Goal: Task Accomplishment & Management: Manage account settings

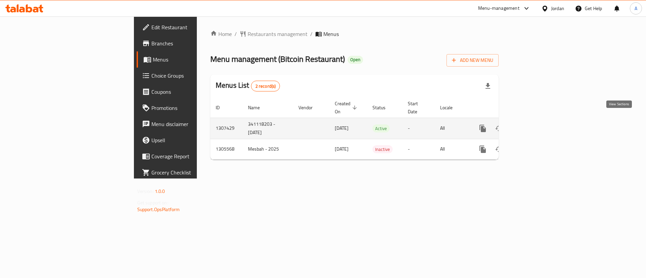
click at [534, 126] on icon "enhanced table" at bounding box center [531, 129] width 6 height 6
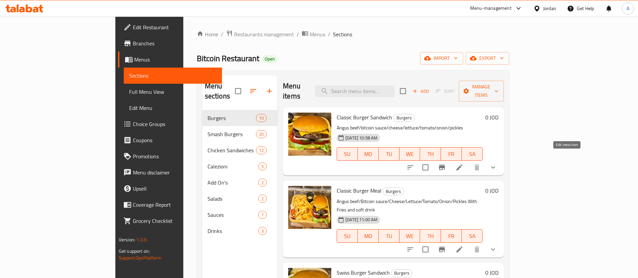
click at [464, 164] on icon at bounding box center [460, 168] width 8 height 8
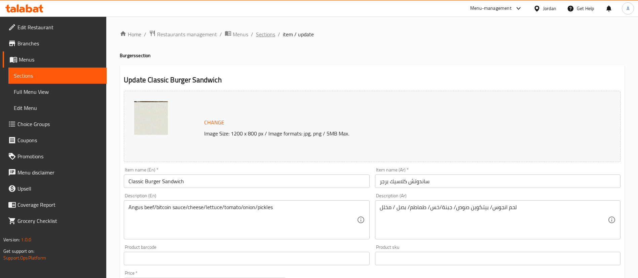
click at [274, 38] on div "Home / Restaurants management / Menus / Sections / item / update Burgers sectio…" at bounding box center [372, 258] width 505 height 457
click at [272, 33] on span "Sections" at bounding box center [265, 34] width 19 height 8
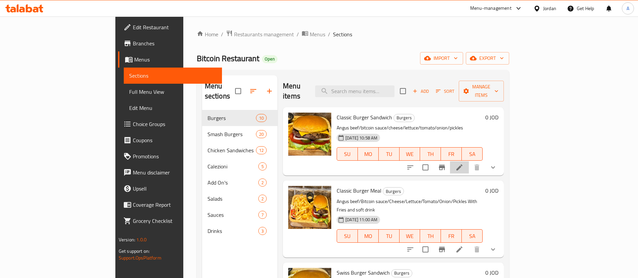
click at [469, 162] on li at bounding box center [459, 168] width 19 height 12
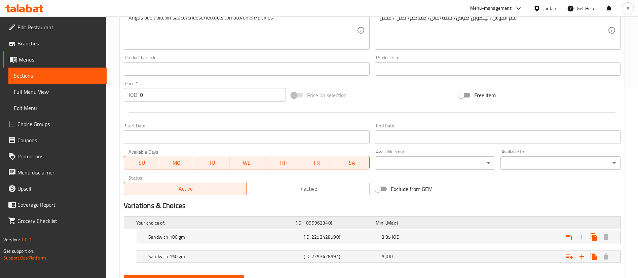
scroll to position [222, 0]
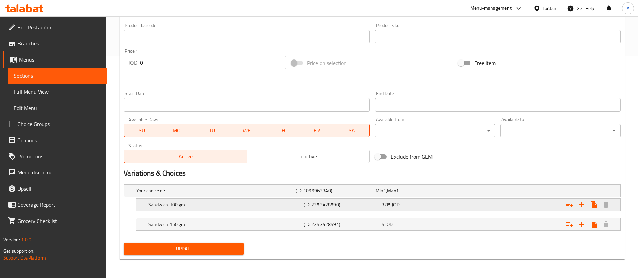
click at [440, 204] on div "3.85 JOD" at bounding box center [419, 205] width 75 height 7
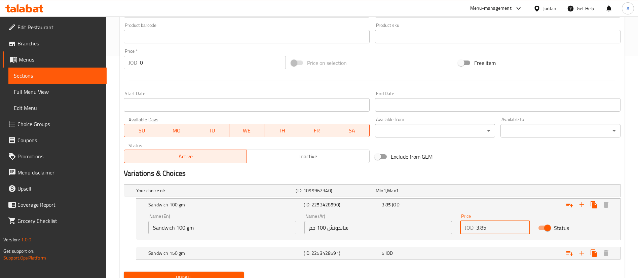
drag, startPoint x: 485, startPoint y: 227, endPoint x: 442, endPoint y: 225, distance: 43.1
click at [428, 227] on div "Name (En) Sandwich 100 gm Name (En) Name (Ar) ساندوتش 100 جم Name (Ar) Price JO…" at bounding box center [378, 224] width 468 height 29
paste input "4.2"
type input "4.25"
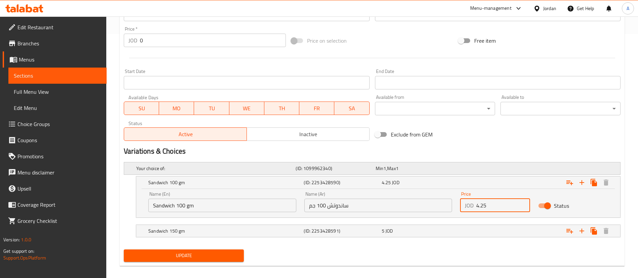
scroll to position [251, 0]
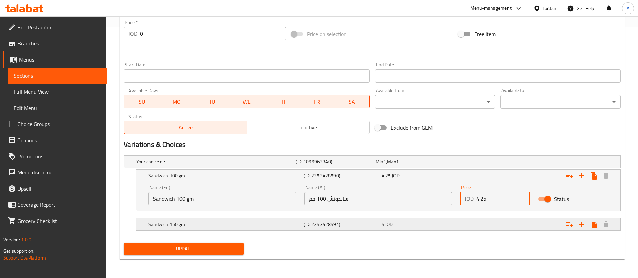
click at [497, 229] on div "Expand" at bounding box center [535, 224] width 155 height 15
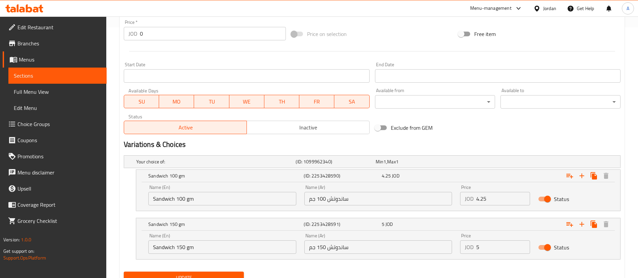
click at [372, 242] on div "Name (En) Sandwich 150 gm Name (En) Name (Ar) ساندوتش 150 جم Name (Ar) Price JO…" at bounding box center [378, 244] width 468 height 29
paste input ".25"
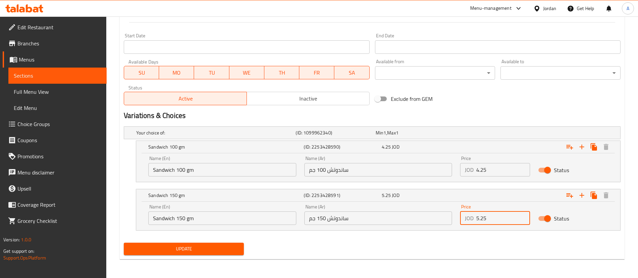
type input "5.25"
click at [190, 247] on span "Update" at bounding box center [183, 249] width 109 height 8
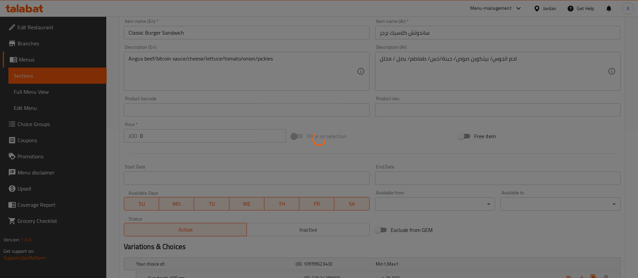
scroll to position [0, 0]
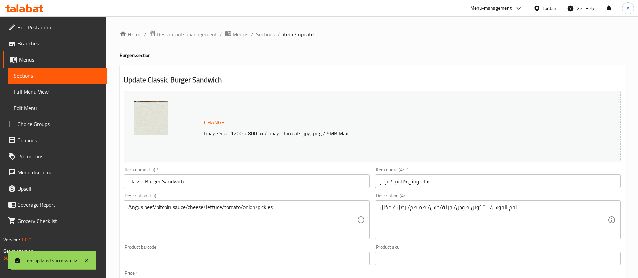
click at [268, 34] on span "Sections" at bounding box center [265, 34] width 19 height 8
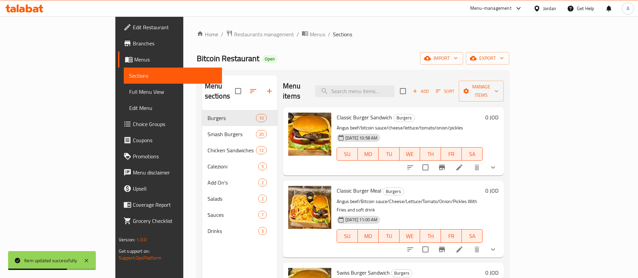
click at [469, 244] on li at bounding box center [459, 250] width 19 height 12
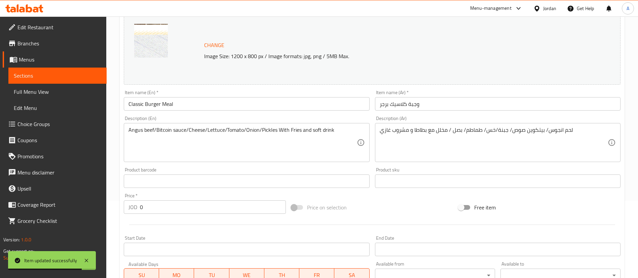
scroll to position [222, 0]
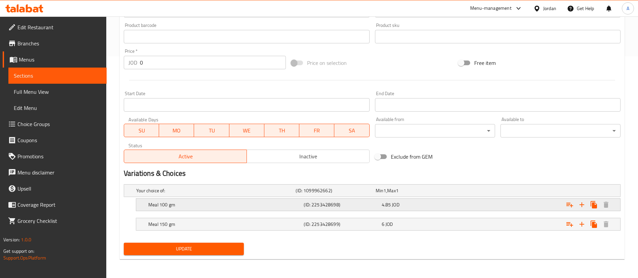
click at [458, 209] on div "4.85 JOD" at bounding box center [420, 204] width 78 height 9
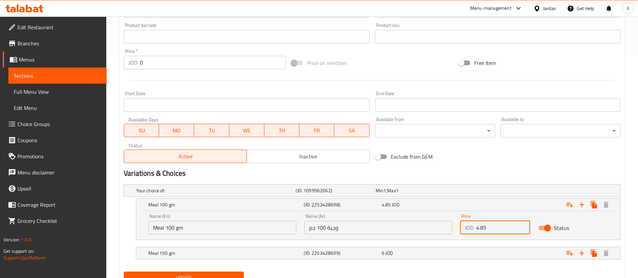
drag, startPoint x: 456, startPoint y: 222, endPoint x: 385, endPoint y: 201, distance: 74.4
click at [398, 214] on div "Name (En) Meal 100 gm Name (En) Name (Ar) وجبة 100 جم Name (Ar) Price JOD 4.85 …" at bounding box center [378, 224] width 468 height 29
paste input "5.2"
type input "5.25"
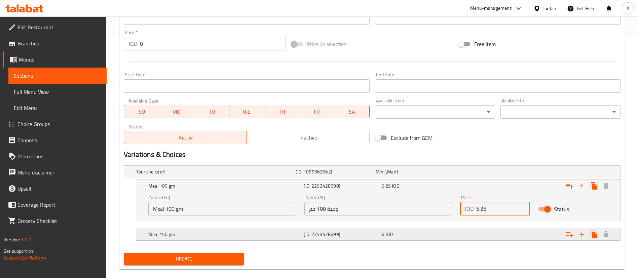
scroll to position [251, 0]
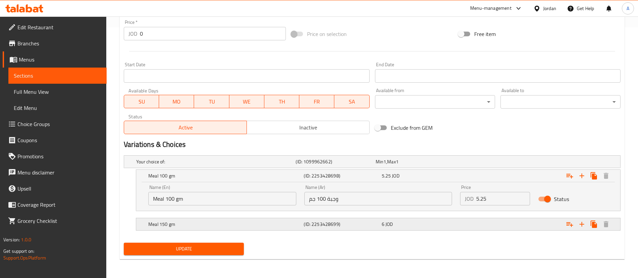
click at [459, 227] on div "Expand" at bounding box center [535, 224] width 155 height 15
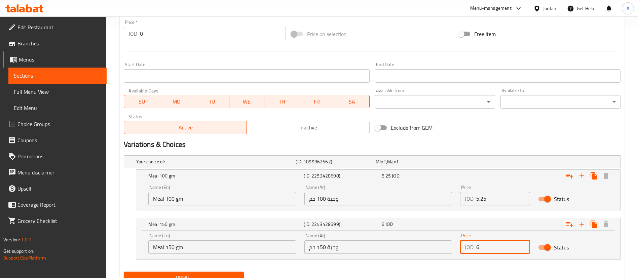
drag, startPoint x: 420, startPoint y: 252, endPoint x: 402, endPoint y: 251, distance: 18.2
click at [411, 251] on div "Name (En) Meal 150 gm Name (En) Name (Ar) وجبة 150 جم Name (Ar) Price JOD 6 Pri…" at bounding box center [378, 244] width 468 height 29
paste input ".50"
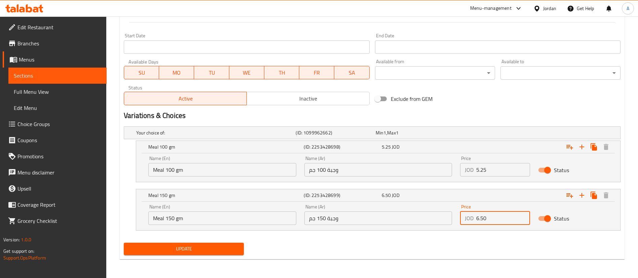
type input "6.50"
click at [179, 253] on button "Update" at bounding box center [184, 249] width 120 height 12
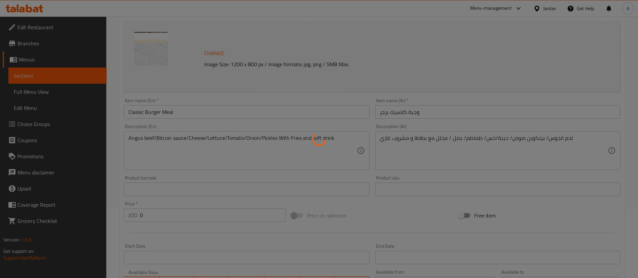
scroll to position [0, 0]
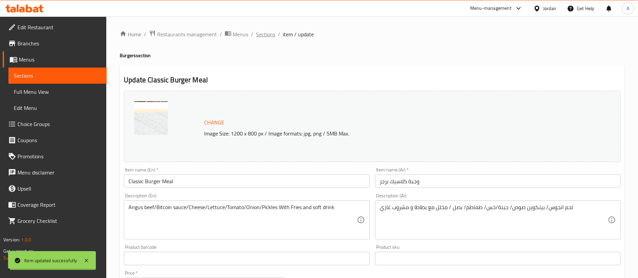
click at [266, 32] on span "Sections" at bounding box center [265, 34] width 19 height 8
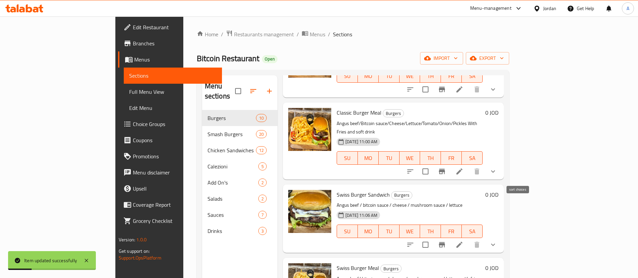
scroll to position [101, 0]
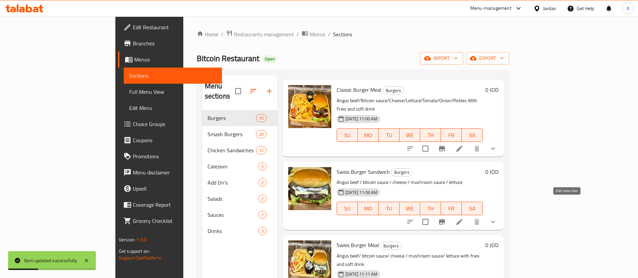
click at [463, 219] on icon at bounding box center [460, 222] width 6 height 6
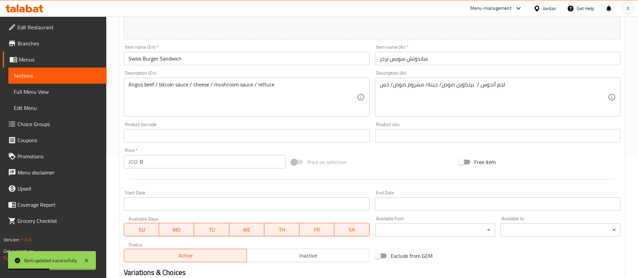
scroll to position [202, 0]
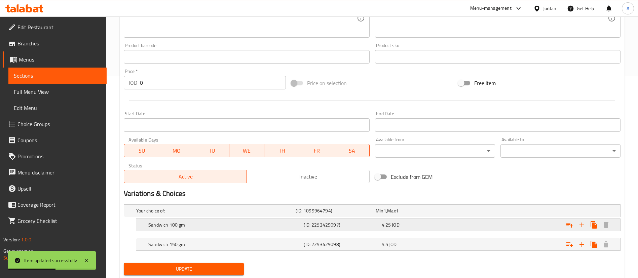
drag, startPoint x: 466, startPoint y: 229, endPoint x: 494, endPoint y: 241, distance: 30.6
click at [466, 229] on div "Expand" at bounding box center [535, 225] width 155 height 15
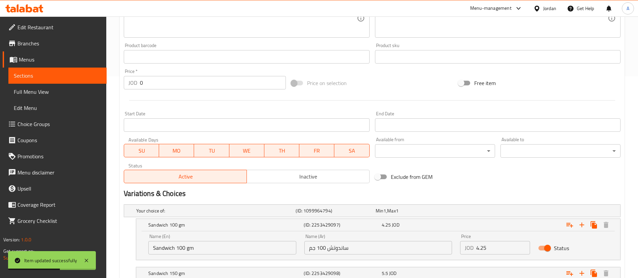
drag, startPoint x: 464, startPoint y: 244, endPoint x: 405, endPoint y: 242, distance: 60.0
click at [432, 241] on div "Name (En) Sandwich 100 gm Name (En) Name (Ar) ساندوتش 100 جم Name (Ar) Price JO…" at bounding box center [378, 244] width 468 height 29
paste input "50"
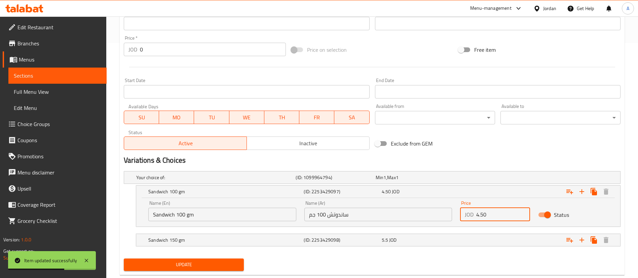
scroll to position [251, 0]
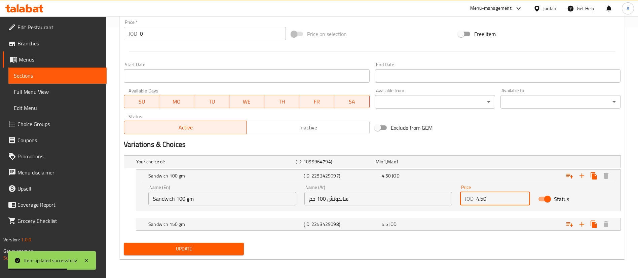
type input "4.50"
click at [478, 226] on div "Expand" at bounding box center [535, 224] width 155 height 15
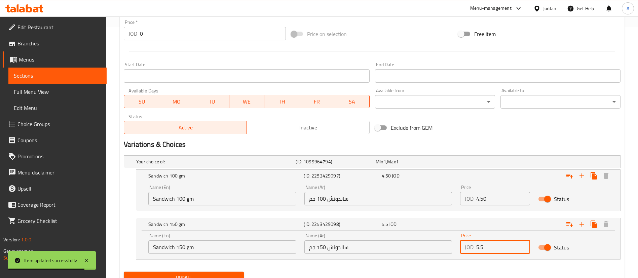
drag, startPoint x: 465, startPoint y: 252, endPoint x: 344, endPoint y: 253, distance: 120.8
click at [399, 248] on div "Name (En) Sandwich 150 gm Name (En) Name (Ar) ساندوتش 150 جم Name (Ar) Price JO…" at bounding box center [378, 244] width 468 height 29
paste input "7"
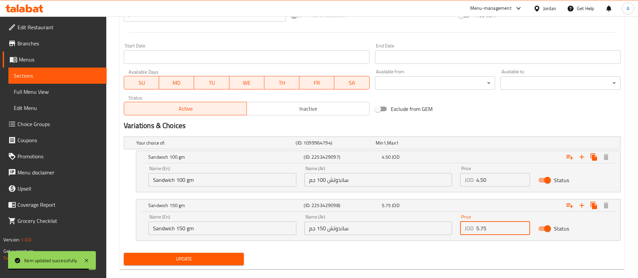
scroll to position [280, 0]
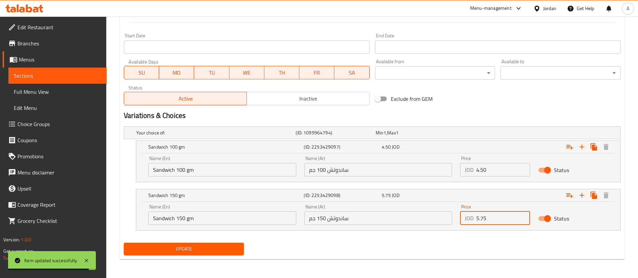
type input "5.75"
click at [215, 253] on button "Update" at bounding box center [184, 249] width 120 height 12
drag, startPoint x: 225, startPoint y: 245, endPoint x: 230, endPoint y: 234, distance: 12.3
click at [225, 244] on button "Update" at bounding box center [184, 249] width 120 height 12
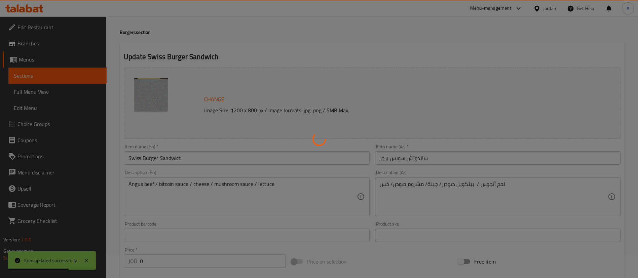
scroll to position [0, 0]
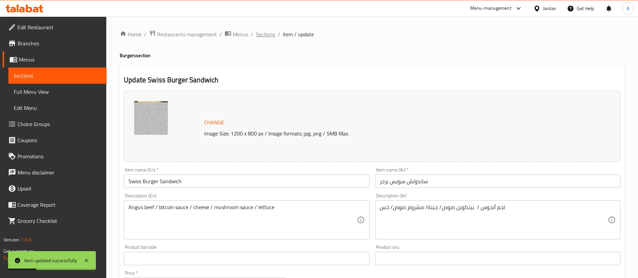
click at [269, 34] on span "Sections" at bounding box center [265, 34] width 19 height 8
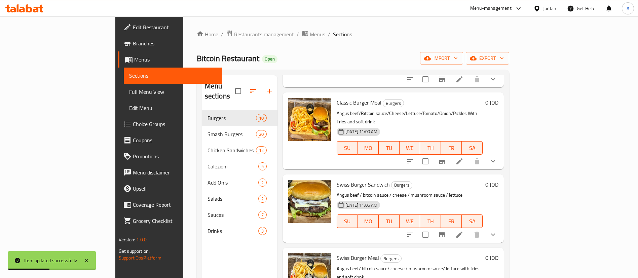
scroll to position [151, 0]
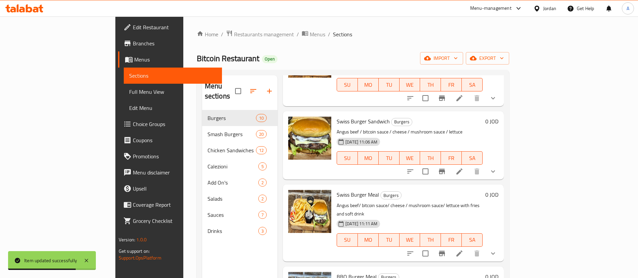
click at [469, 248] on li at bounding box center [459, 254] width 19 height 12
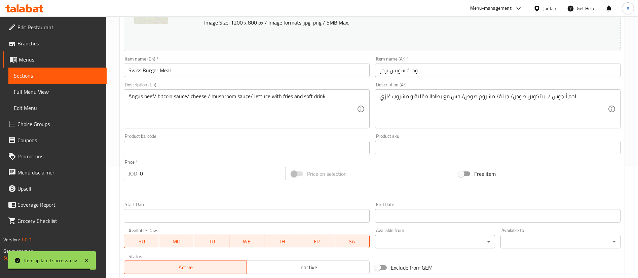
scroll to position [202, 0]
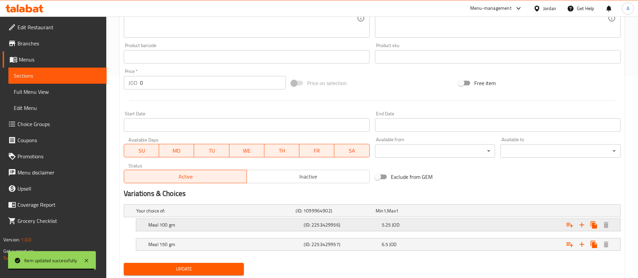
click at [388, 225] on span "5.25" at bounding box center [386, 225] width 9 height 9
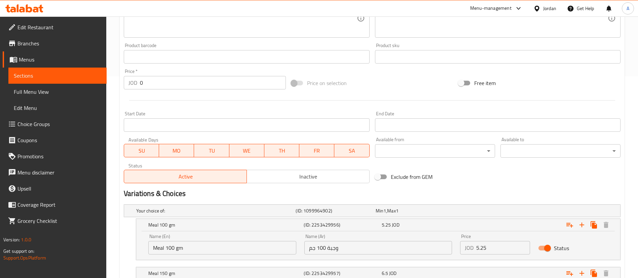
drag, startPoint x: 505, startPoint y: 246, endPoint x: 350, endPoint y: 243, distance: 155.5
click at [408, 245] on div "Name (En) Meal 100 gm Name (En) Name (Ar) وجبة 100 جم Name (Ar) Price JOD 5.25 …" at bounding box center [378, 244] width 468 height 29
paste input "7"
type input "5.75"
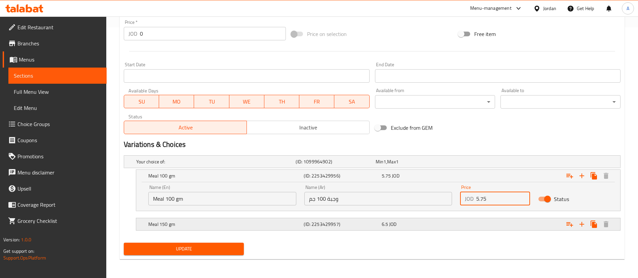
click at [474, 222] on div "Expand" at bounding box center [535, 224] width 155 height 15
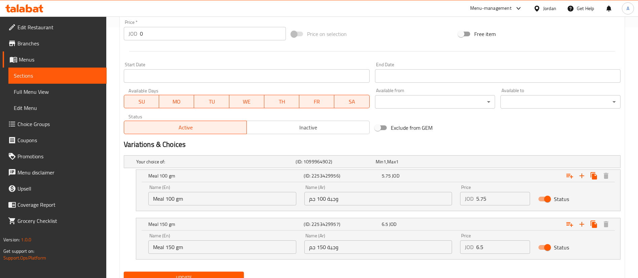
drag, startPoint x: 485, startPoint y: 249, endPoint x: 382, endPoint y: 245, distance: 102.4
click at [398, 246] on div "Name (En) Meal 150 gm Name (En) Name (Ar) وجبة 150 جم Name (Ar) Price JOD 6.5 P…" at bounding box center [378, 244] width 468 height 29
paste input "9"
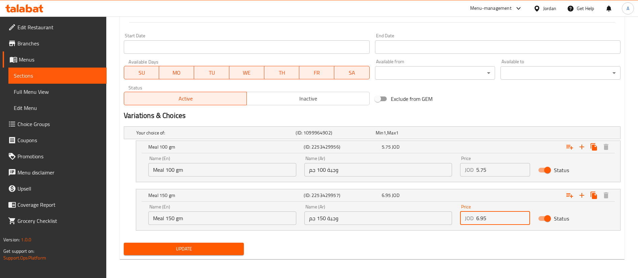
type input "6.95"
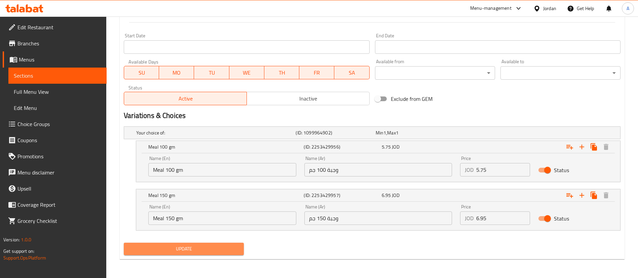
click at [209, 247] on span "Update" at bounding box center [183, 249] width 109 height 8
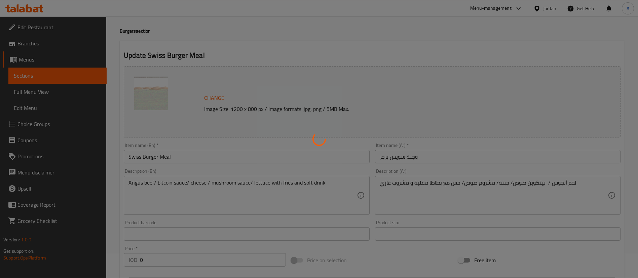
scroll to position [0, 0]
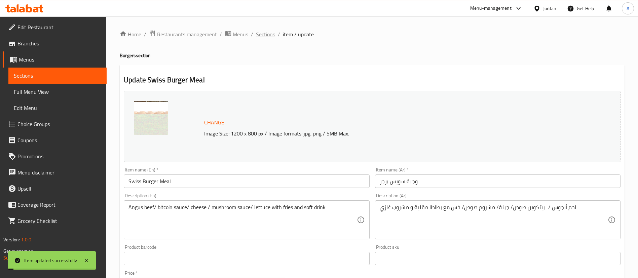
click at [265, 32] on span "Sections" at bounding box center [265, 34] width 19 height 8
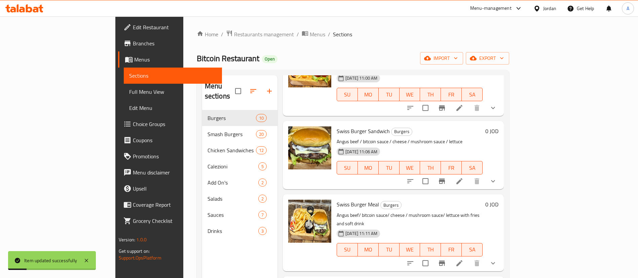
scroll to position [202, 0]
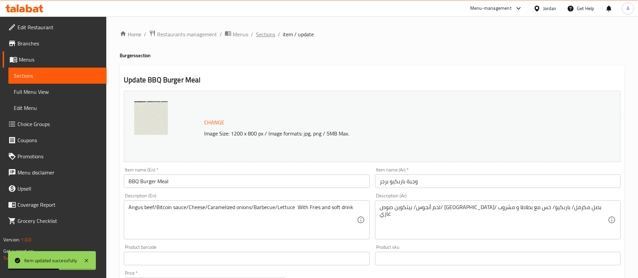
click at [266, 31] on span "Sections" at bounding box center [265, 34] width 19 height 8
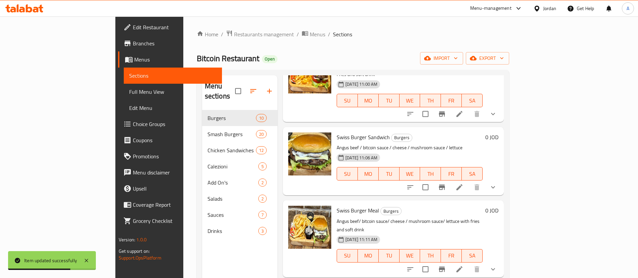
scroll to position [151, 0]
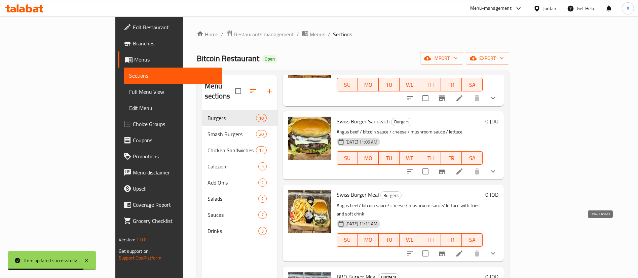
click at [497, 250] on icon "show more" at bounding box center [493, 254] width 8 height 8
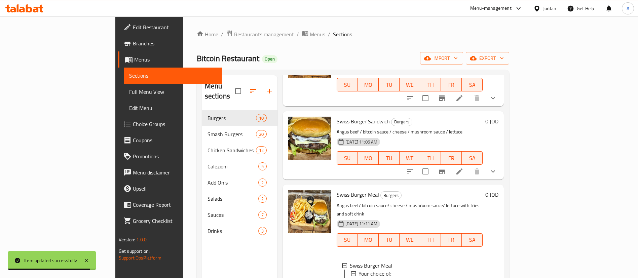
scroll to position [202, 0]
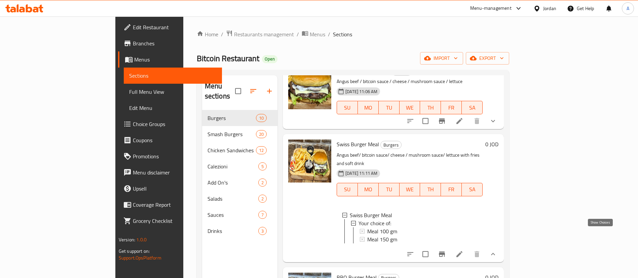
click at [495, 253] on icon "show more" at bounding box center [493, 254] width 4 height 2
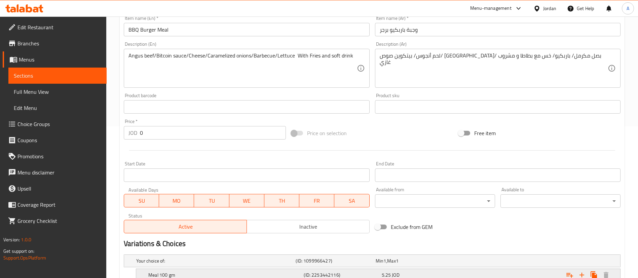
scroll to position [222, 0]
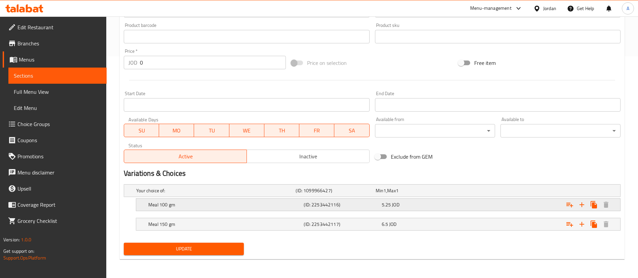
click at [405, 204] on div "5.25 JOD" at bounding box center [419, 205] width 75 height 7
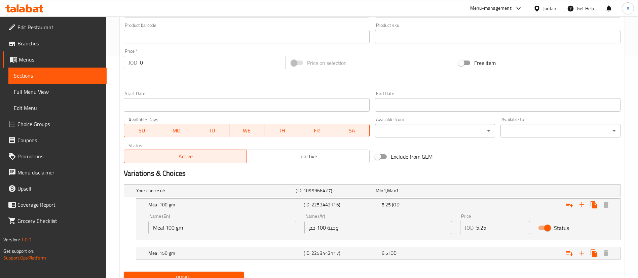
drag, startPoint x: 459, startPoint y: 229, endPoint x: 391, endPoint y: 225, distance: 68.1
click at [410, 226] on div "Name (En) Meal 100 gm Name (En) Name (Ar) وجبة 100 جم Name (Ar) Price JOD 5.25 …" at bounding box center [378, 224] width 468 height 29
paste input "7"
type input "5.75"
click at [482, 249] on div "Expand" at bounding box center [535, 253] width 155 height 15
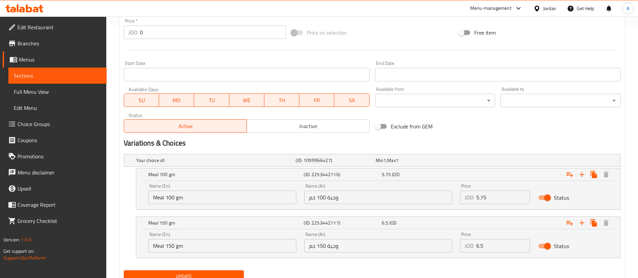
scroll to position [277, 0]
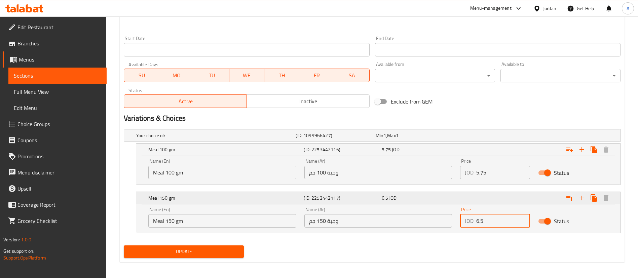
drag, startPoint x: 503, startPoint y: 224, endPoint x: 355, endPoint y: 205, distance: 149.6
click at [394, 212] on div "Name (En) Meal 150 gm Name (En) Name (Ar) وجبة 150 جم Name (Ar) Price JOD 6.5 P…" at bounding box center [378, 217] width 468 height 29
paste input "9"
type input "6.95"
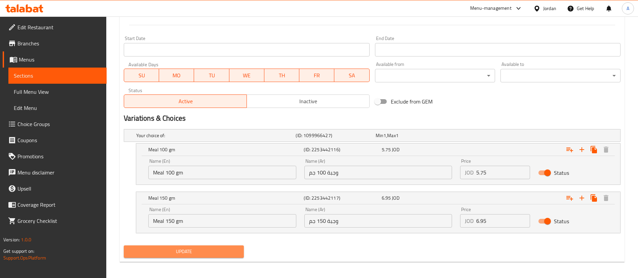
click at [220, 249] on span "Update" at bounding box center [183, 252] width 109 height 8
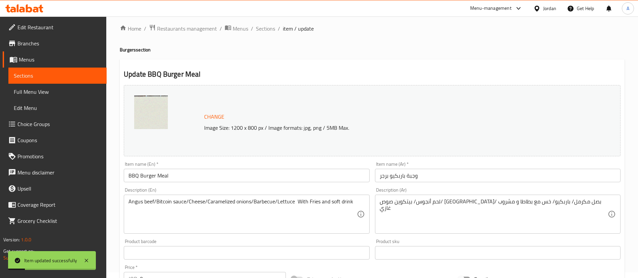
scroll to position [0, 0]
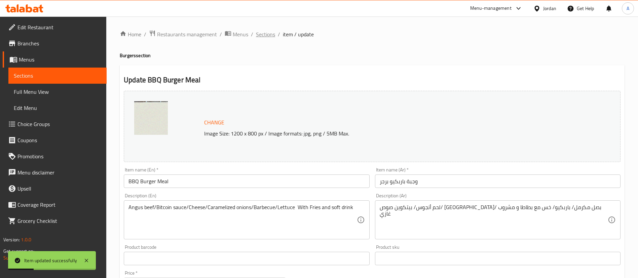
click at [260, 36] on span "Sections" at bounding box center [265, 34] width 19 height 8
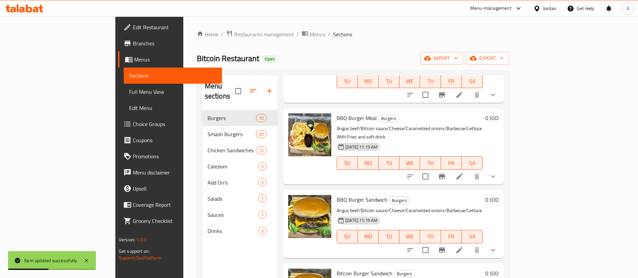
scroll to position [353, 0]
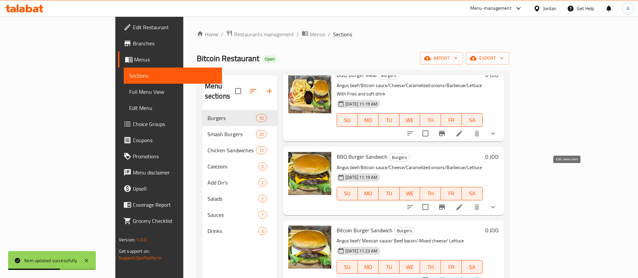
click at [464, 203] on icon at bounding box center [460, 207] width 8 height 8
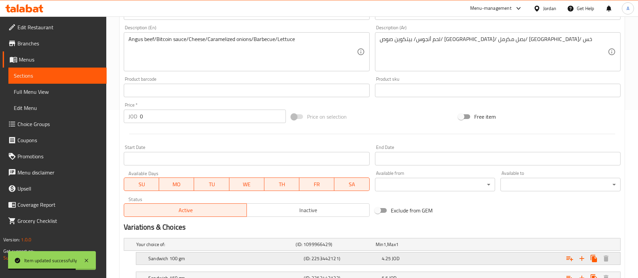
scroll to position [222, 0]
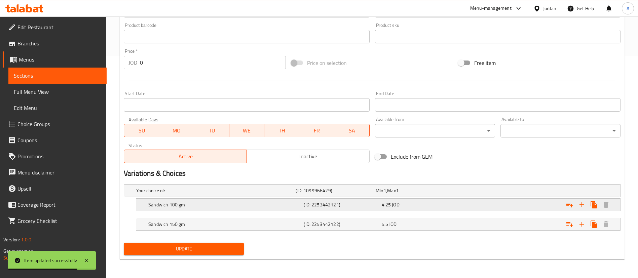
click at [407, 206] on div "4.25 JOD" at bounding box center [419, 205] width 75 height 7
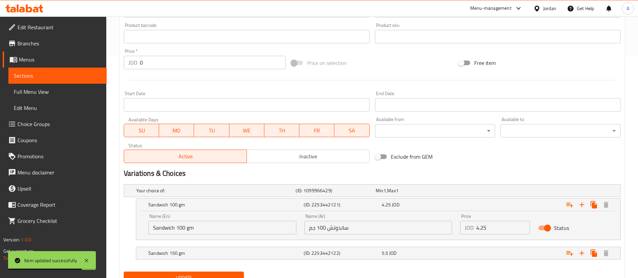
drag, startPoint x: 493, startPoint y: 229, endPoint x: 388, endPoint y: 220, distance: 105.3
click at [414, 222] on div "Name (En) Sandwich 100 gm Name (En) Name (Ar) ساندوتش 100 جم Name (Ar) Price JO…" at bounding box center [378, 224] width 468 height 29
paste input "50"
type input "4.50"
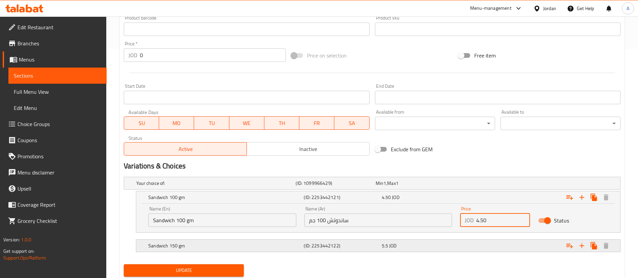
scroll to position [251, 0]
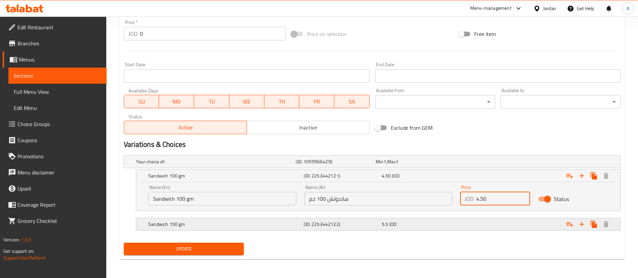
click at [477, 228] on div "Expand" at bounding box center [535, 224] width 155 height 15
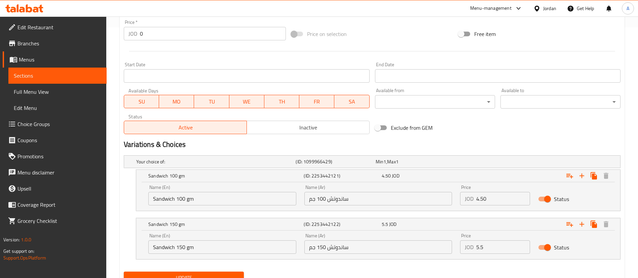
click at [412, 241] on div "Name (En) Sandwich 150 gm Name (En) Name (Ar) ساندوتش 150 جم Name (Ar) Price JO…" at bounding box center [378, 244] width 468 height 29
paste input "7"
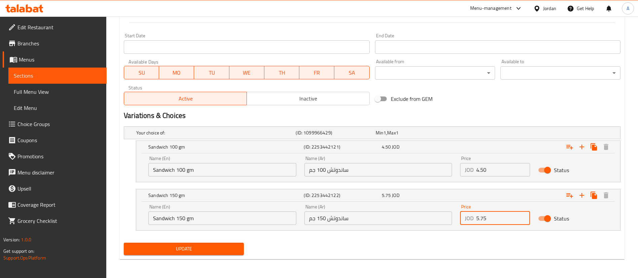
type input "5.75"
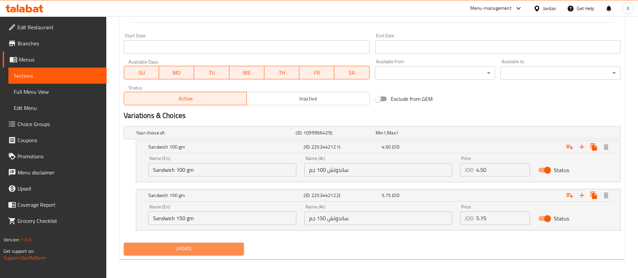
click at [189, 252] on span "Update" at bounding box center [183, 249] width 109 height 8
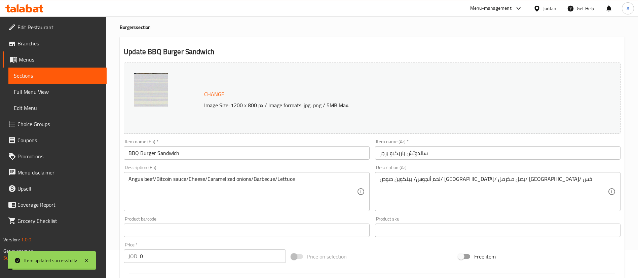
scroll to position [0, 0]
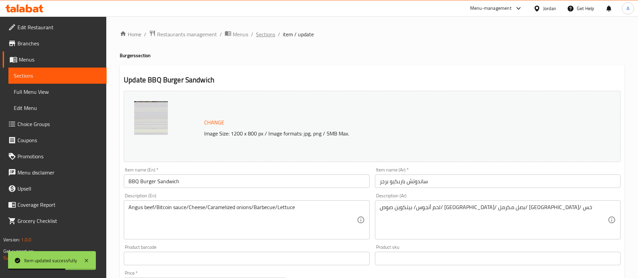
click at [267, 33] on span "Sections" at bounding box center [265, 34] width 19 height 8
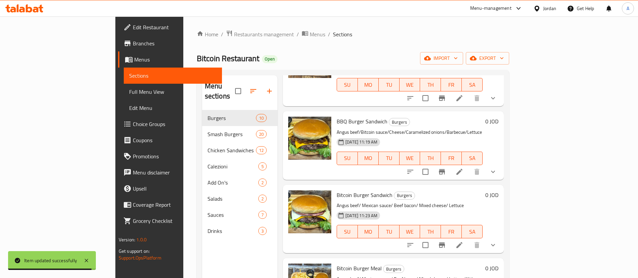
scroll to position [404, 0]
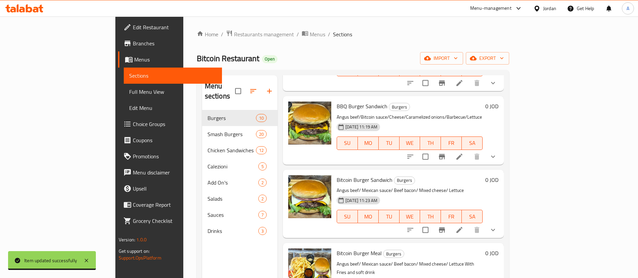
click at [463, 227] on icon at bounding box center [460, 230] width 6 height 6
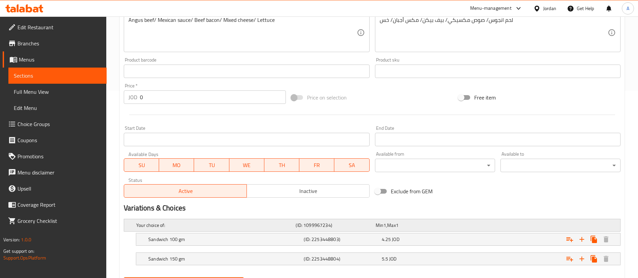
scroll to position [222, 0]
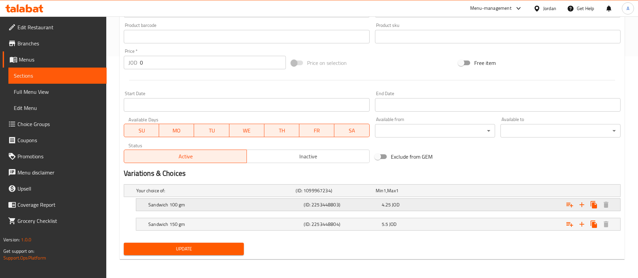
click at [442, 206] on div "4.25 JOD" at bounding box center [419, 205] width 75 height 7
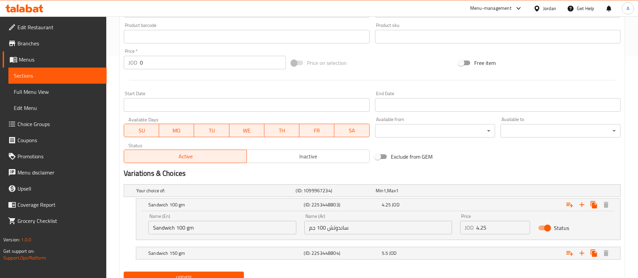
drag, startPoint x: 480, startPoint y: 228, endPoint x: 434, endPoint y: 223, distance: 45.6
click at [454, 225] on div "Name (En) Sandwich 100 gm Name (En) Name (Ar) ساندوتش 100 جم Name (Ar) Price JO…" at bounding box center [378, 224] width 468 height 29
paste input "50"
type input "4.50"
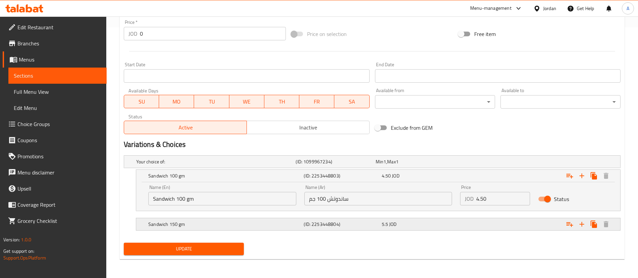
drag, startPoint x: 468, startPoint y: 217, endPoint x: 476, endPoint y: 219, distance: 8.1
click at [468, 217] on div "Expand" at bounding box center [535, 224] width 155 height 15
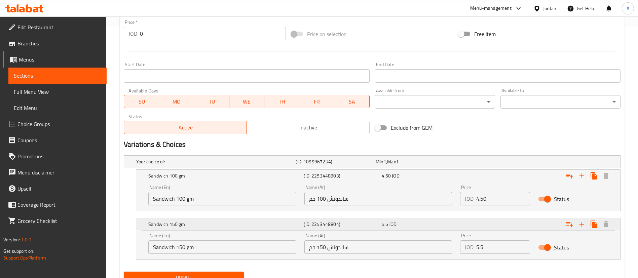
click at [492, 223] on div "Expand" at bounding box center [535, 224] width 155 height 15
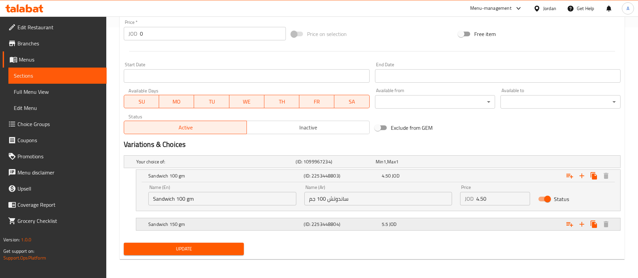
drag, startPoint x: 500, startPoint y: 228, endPoint x: 513, endPoint y: 247, distance: 23.5
click at [500, 227] on div "Expand" at bounding box center [535, 224] width 155 height 15
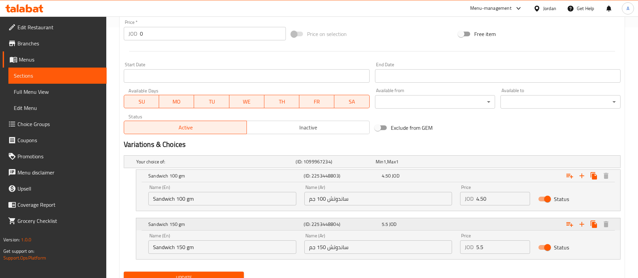
drag, startPoint x: 501, startPoint y: 249, endPoint x: 359, endPoint y: 229, distance: 143.4
click at [400, 233] on div "Name (En) Sandwich 150 gm Name (En) Name (Ar) ساندوتش 150 جم Name (Ar) Price JO…" at bounding box center [378, 244] width 468 height 29
paste input "7"
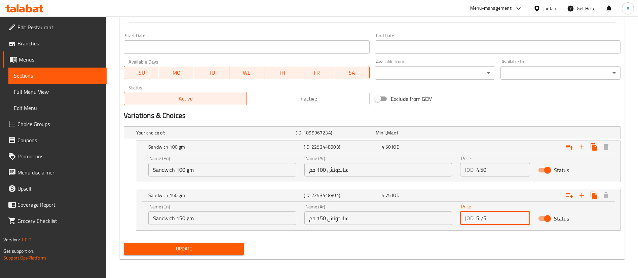
type input "5.75"
click at [199, 240] on div "Your choice of: (ID: 1099967234) Min 1 , Max 1 Name (En) Your choice of: Name (…" at bounding box center [372, 182] width 502 height 116
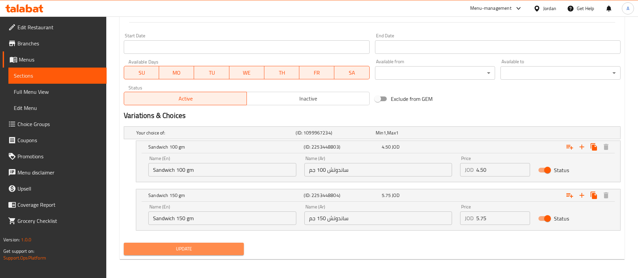
click at [200, 246] on span "Update" at bounding box center [183, 249] width 109 height 8
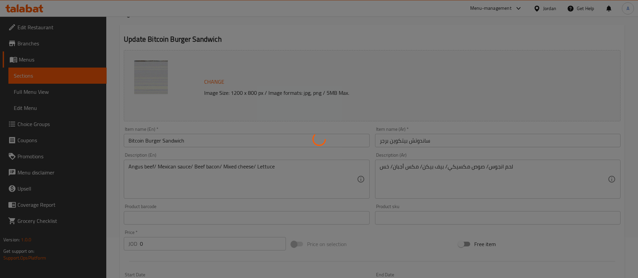
scroll to position [0, 0]
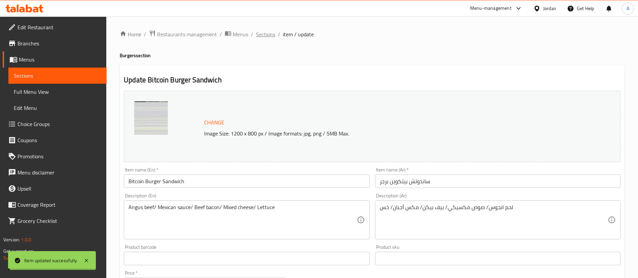
click at [260, 36] on span "Sections" at bounding box center [265, 34] width 19 height 8
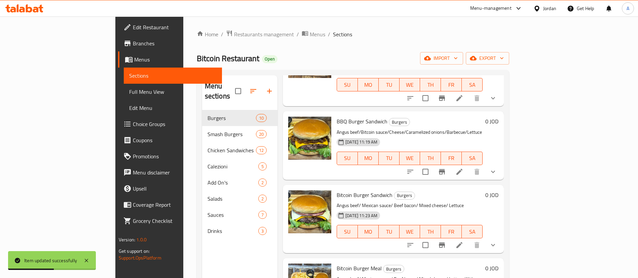
scroll to position [404, 0]
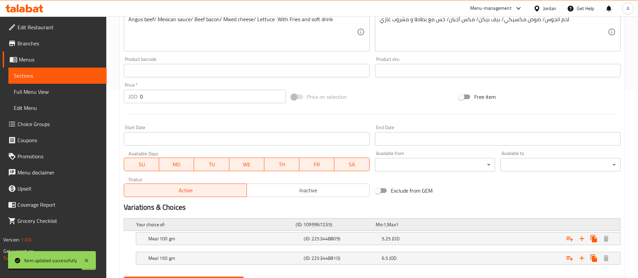
scroll to position [222, 0]
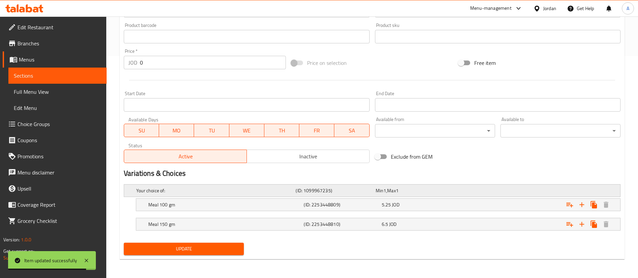
click at [433, 197] on div "Your choice of: (ID: 1099967235) Min 1 , Max 1" at bounding box center [374, 190] width 479 height 15
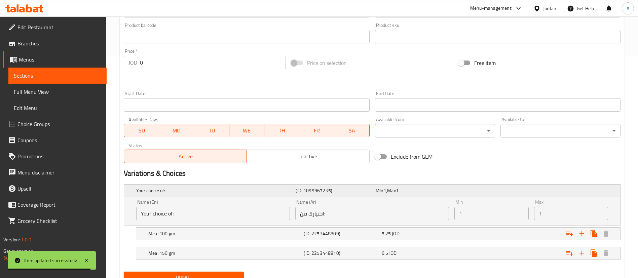
click at [433, 195] on div "Min 1 , Max 1" at bounding box center [415, 190] width 80 height 9
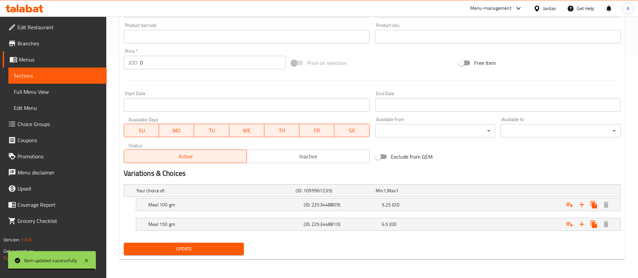
drag, startPoint x: 443, startPoint y: 213, endPoint x: 444, endPoint y: 206, distance: 7.5
click at [442, 213] on nav at bounding box center [372, 215] width 497 height 5
click at [444, 206] on div "5.25 JOD" at bounding box center [419, 205] width 75 height 7
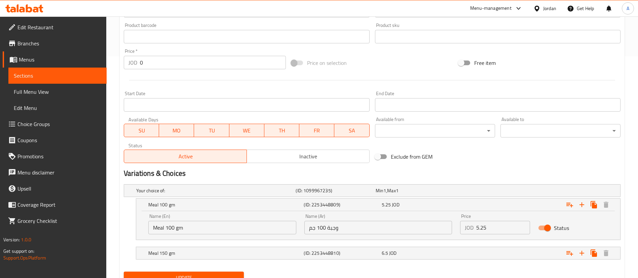
click at [421, 221] on div "Name (En) Meal 100 gm Name (En) Name (Ar) وجبة 100 جم Name (Ar) Price JOD 5.25 …" at bounding box center [378, 224] width 468 height 29
paste input "7"
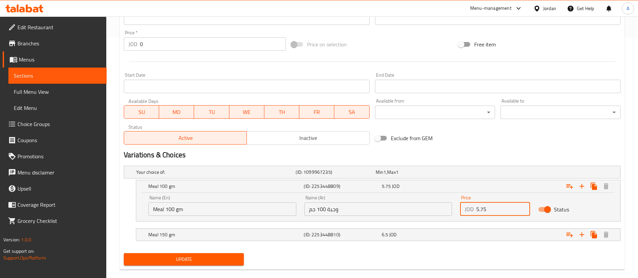
scroll to position [251, 0]
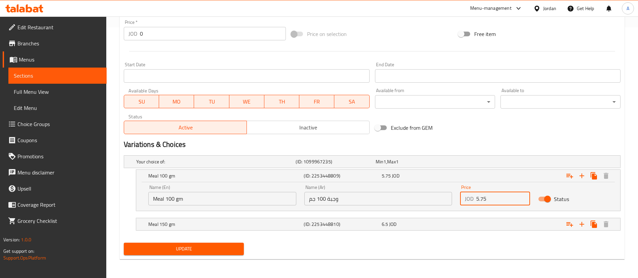
type input "5.75"
click at [485, 226] on div "Expand" at bounding box center [535, 224] width 155 height 15
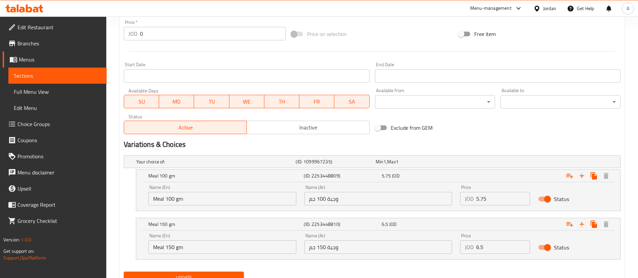
drag, startPoint x: 483, startPoint y: 250, endPoint x: 328, endPoint y: 245, distance: 155.2
click at [425, 246] on div "Name (En) Meal 150 gm Name (En) Name (Ar) وجبة 150 جم Name (Ar) Price JOD 6.5 P…" at bounding box center [378, 244] width 468 height 29
paste input "9"
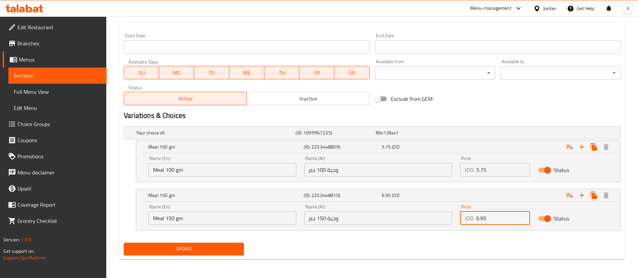
type input "6.95"
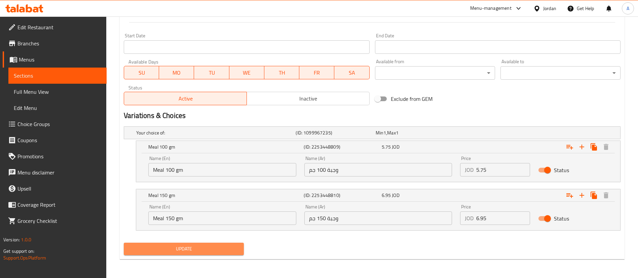
click at [218, 246] on span "Update" at bounding box center [183, 249] width 109 height 8
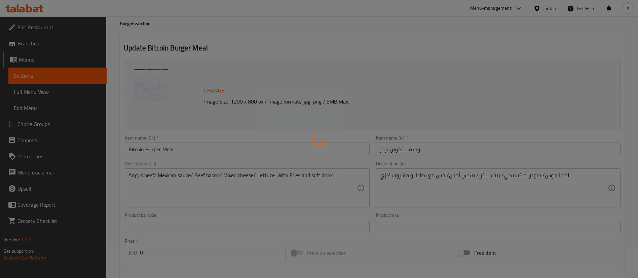
scroll to position [0, 0]
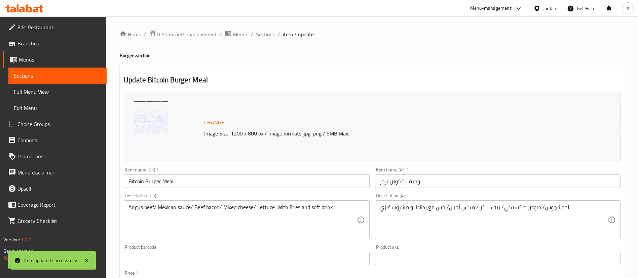
click at [263, 33] on span "Sections" at bounding box center [265, 34] width 19 height 8
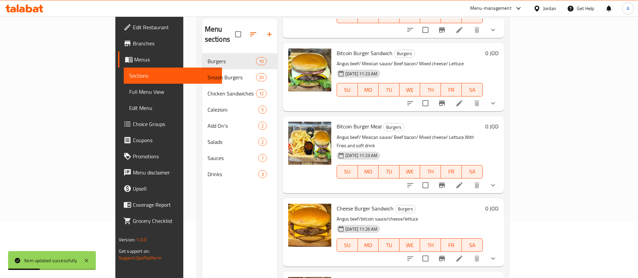
scroll to position [94, 0]
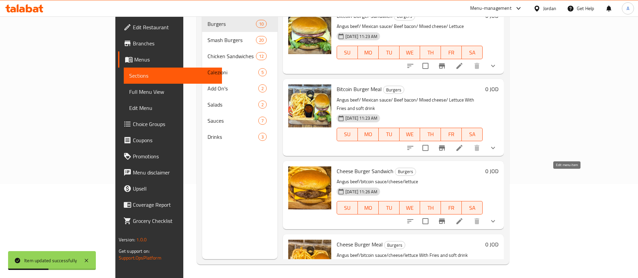
click at [464, 217] on icon at bounding box center [460, 221] width 8 height 8
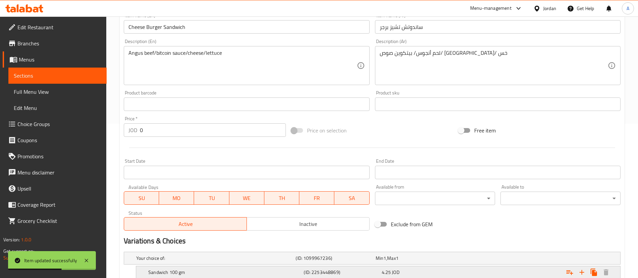
scroll to position [222, 0]
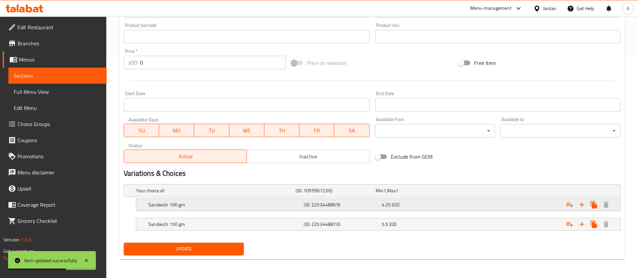
click at [381, 201] on div "4.25 JOD" at bounding box center [420, 204] width 78 height 9
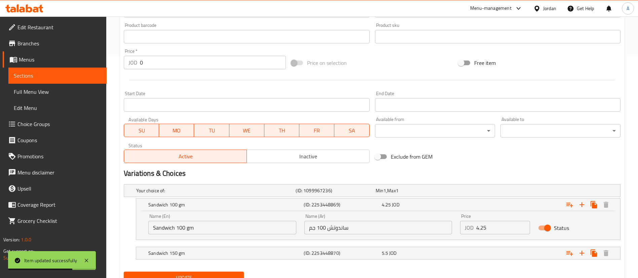
drag, startPoint x: 433, startPoint y: 229, endPoint x: 409, endPoint y: 229, distance: 24.6
click at [428, 229] on div "Name (En) Sandwich 100 gm Name (En) Name (Ar) ساندوتش 100 جم Name (Ar) Price JO…" at bounding box center [378, 224] width 468 height 29
paste input "50"
type input "4.50"
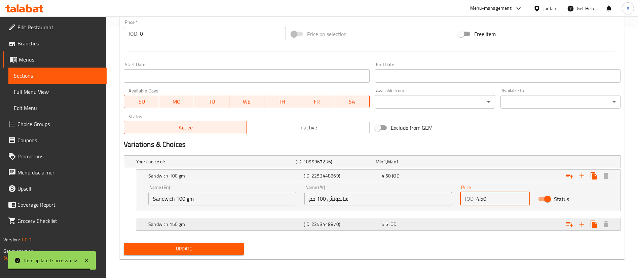
click at [476, 220] on div "Expand" at bounding box center [535, 224] width 155 height 15
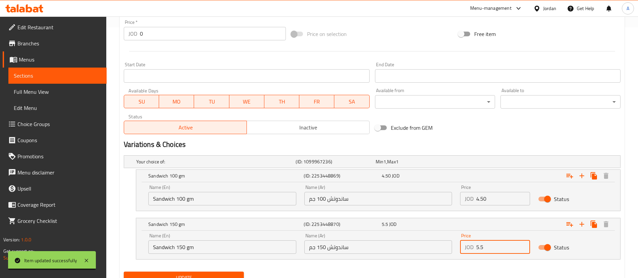
drag, startPoint x: 491, startPoint y: 245, endPoint x: 357, endPoint y: 239, distance: 133.4
click at [429, 243] on div "Name (En) Sandwich 150 gm Name (En) Name (Ar) ساندوتش 150 جم Name (Ar) Price JO…" at bounding box center [378, 244] width 468 height 29
paste input "7"
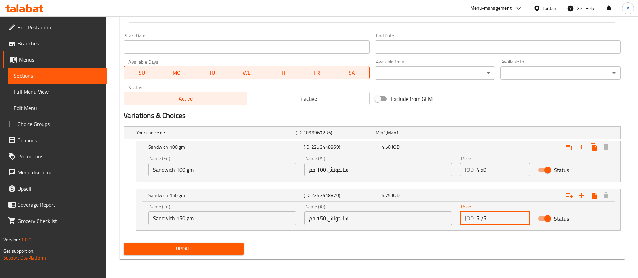
type input "5.75"
click at [194, 248] on span "Update" at bounding box center [183, 249] width 109 height 8
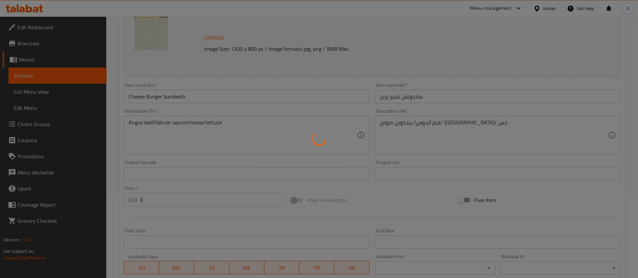
scroll to position [0, 0]
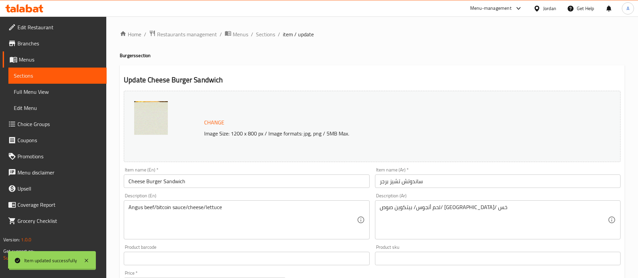
drag, startPoint x: 265, startPoint y: 35, endPoint x: 270, endPoint y: 43, distance: 9.9
click at [265, 35] on span "Sections" at bounding box center [265, 34] width 19 height 8
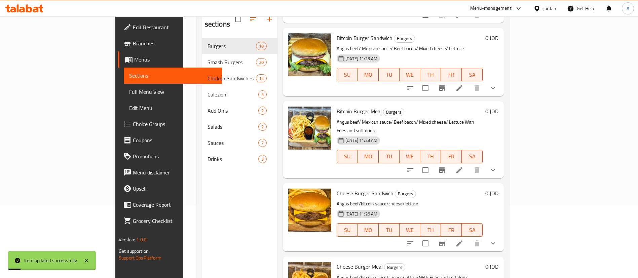
scroll to position [94, 0]
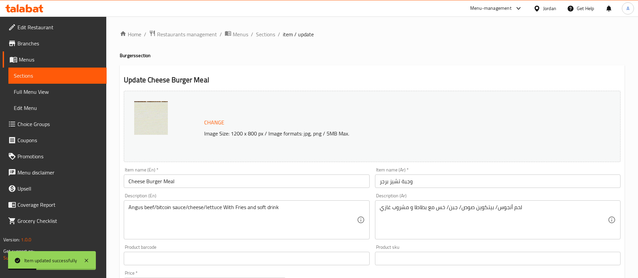
scroll to position [222, 0]
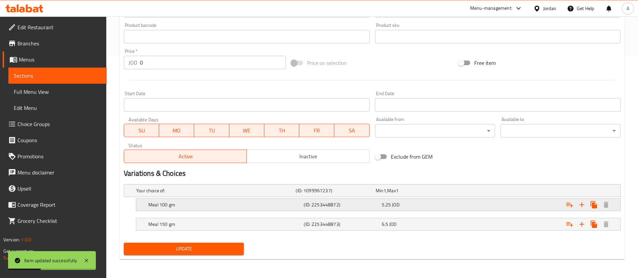
click at [468, 205] on div "Expand" at bounding box center [535, 205] width 155 height 15
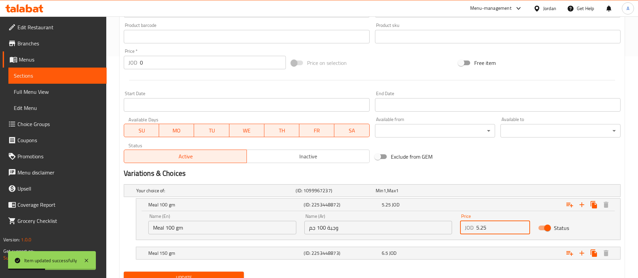
drag, startPoint x: 479, startPoint y: 228, endPoint x: 416, endPoint y: 224, distance: 63.0
click at [423, 224] on div "Name (En) Meal 100 gm Name (En) Name (Ar) وجبة 100 جم Name (Ar) Price JOD 5.25 …" at bounding box center [378, 224] width 468 height 29
paste input "7"
type input "5.75"
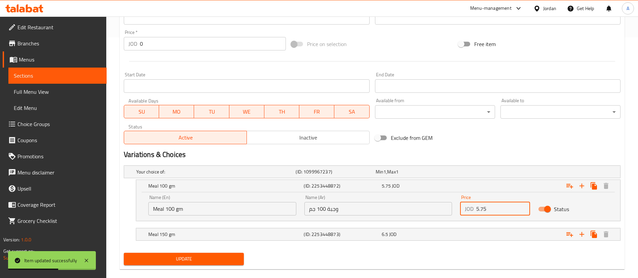
scroll to position [251, 0]
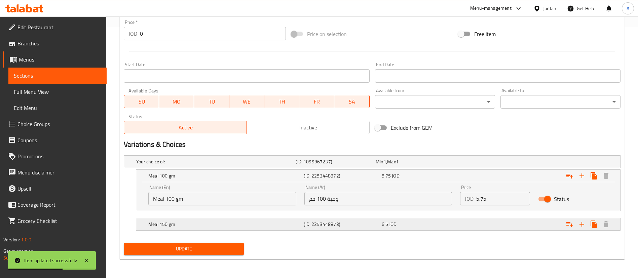
drag, startPoint x: 445, startPoint y: 224, endPoint x: 489, endPoint y: 240, distance: 47.7
click at [444, 224] on div "6.5 JOD" at bounding box center [419, 224] width 75 height 7
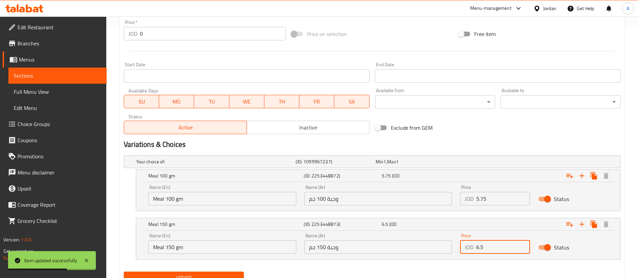
drag, startPoint x: 486, startPoint y: 250, endPoint x: 284, endPoint y: 250, distance: 201.9
click at [427, 246] on div "Name (En) Meal 150 gm Name (En) Name (Ar) وجبة 150 جم Name (Ar) Price JOD 6.5 P…" at bounding box center [378, 244] width 468 height 29
paste input "9"
type input "6.95"
click at [188, 276] on span "Update" at bounding box center [183, 278] width 109 height 8
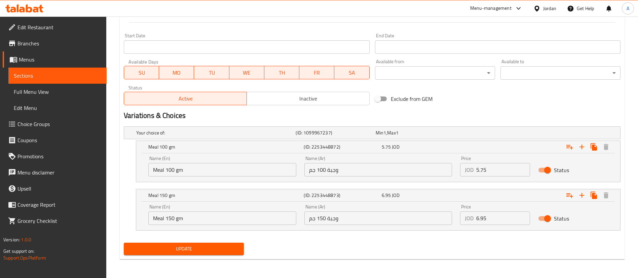
click at [216, 269] on div "Home / Restaurants management / Menus / Sections / item / update Burgers sectio…" at bounding box center [372, 7] width 532 height 542
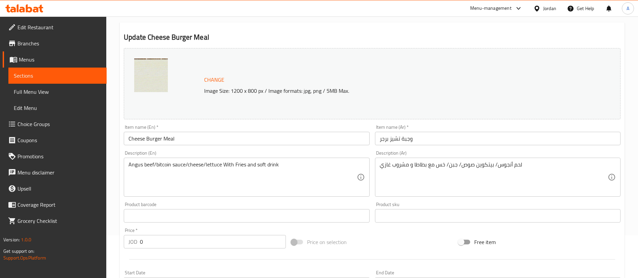
scroll to position [0, 0]
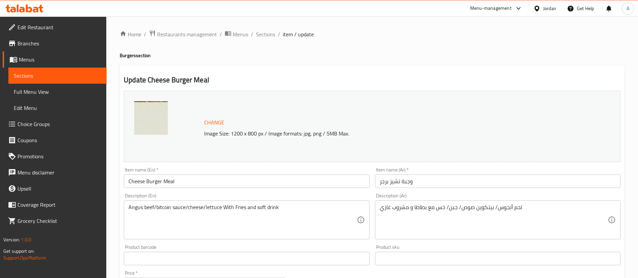
drag, startPoint x: 254, startPoint y: 39, endPoint x: 258, endPoint y: 36, distance: 4.9
click at [258, 35] on span "Sections" at bounding box center [265, 34] width 19 height 8
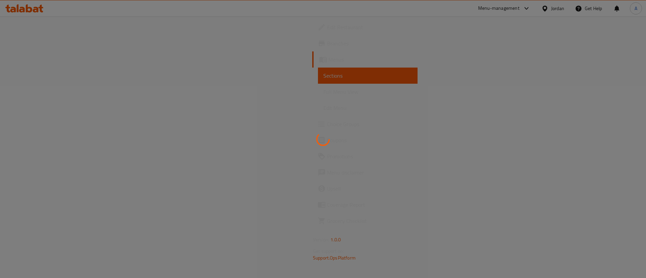
drag, startPoint x: 408, startPoint y: 50, endPoint x: 404, endPoint y: 56, distance: 6.7
click at [408, 50] on div at bounding box center [323, 139] width 646 height 278
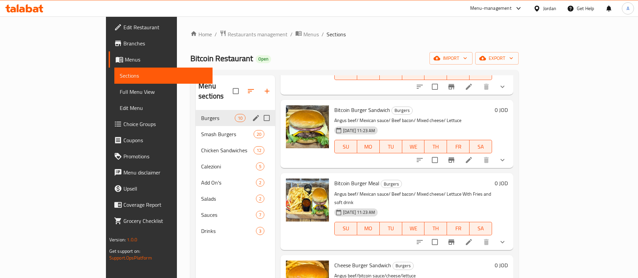
click at [204, 114] on div "Burgers 10" at bounding box center [235, 118] width 79 height 16
click at [201, 130] on span "Smash Burgers" at bounding box center [218, 134] width 34 height 8
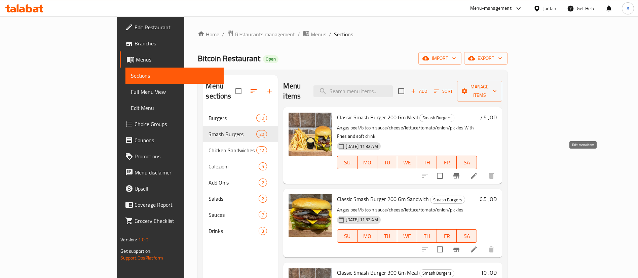
click at [478, 172] on icon at bounding box center [474, 176] width 8 height 8
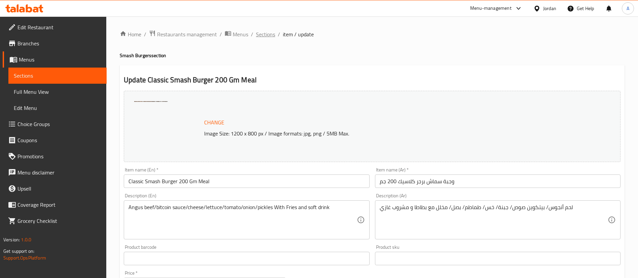
click at [272, 32] on span "Sections" at bounding box center [265, 34] width 19 height 8
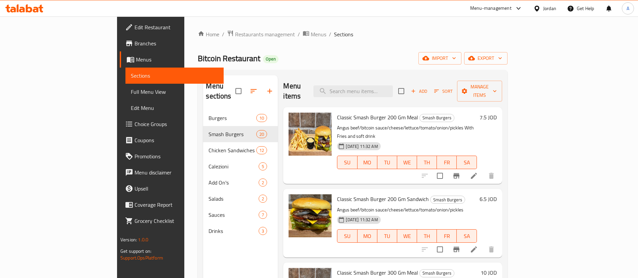
click at [497, 113] on h6 "7.5 JOD" at bounding box center [488, 117] width 17 height 9
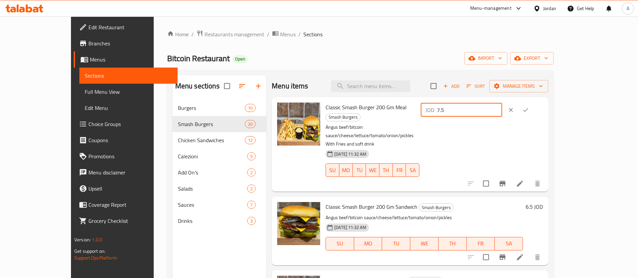
drag, startPoint x: 556, startPoint y: 110, endPoint x: 437, endPoint y: 106, distance: 118.5
click at [437, 108] on div "Classic Smash Burger 200 Gm Meal Smash Burgers Angus beef/bitcoin sauce/cheese/…" at bounding box center [434, 144] width 223 height 89
paste input "0"
type input "7.50"
click at [529, 110] on icon "ok" at bounding box center [526, 110] width 7 height 7
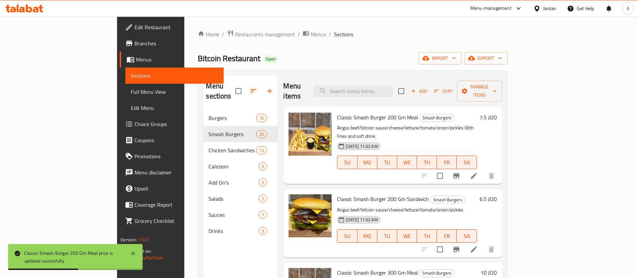
click at [497, 113] on h6 "7.5 JOD" at bounding box center [488, 117] width 17 height 9
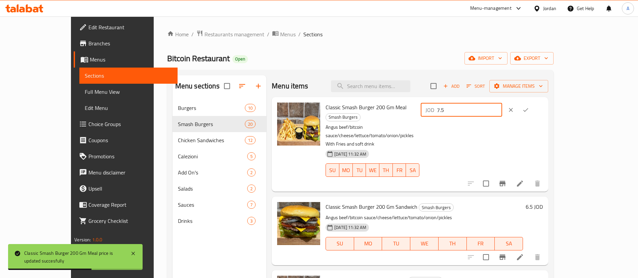
drag, startPoint x: 597, startPoint y: 109, endPoint x: 500, endPoint y: 113, distance: 97.7
click at [499, 113] on div "JOD 7.5 ​" at bounding box center [461, 109] width 81 height 13
paste input "8.7"
type input "8.75"
click at [529, 108] on icon "ok" at bounding box center [526, 110] width 7 height 7
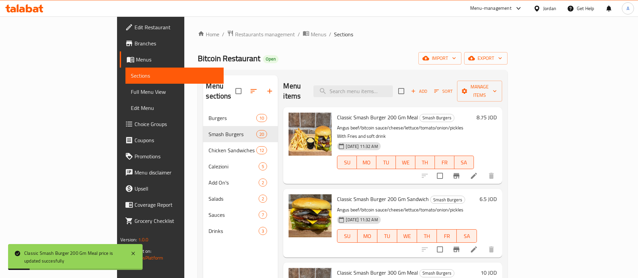
click at [497, 195] on h6 "6.5 JOD" at bounding box center [488, 199] width 17 height 9
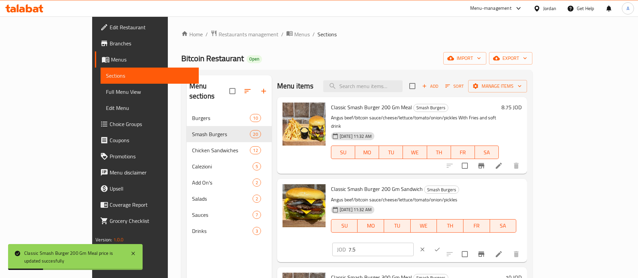
drag, startPoint x: 533, startPoint y: 183, endPoint x: 504, endPoint y: 181, distance: 29.0
click at [414, 243] on input "7.5" at bounding box center [381, 249] width 65 height 13
paste input "750"
drag, startPoint x: 533, startPoint y: 183, endPoint x: 410, endPoint y: 178, distance: 123.0
click at [411, 182] on div "Classic Smash Burger 200 Gm Sandwich Smash Burgers Angus beef/bitcoin sauce/che…" at bounding box center [426, 221] width 196 height 78
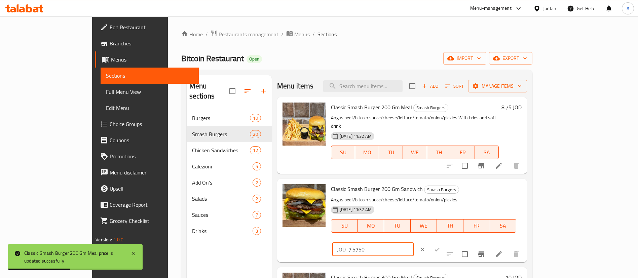
paste input "number"
type input "7.50"
click at [441, 246] on icon "ok" at bounding box center [437, 249] width 7 height 7
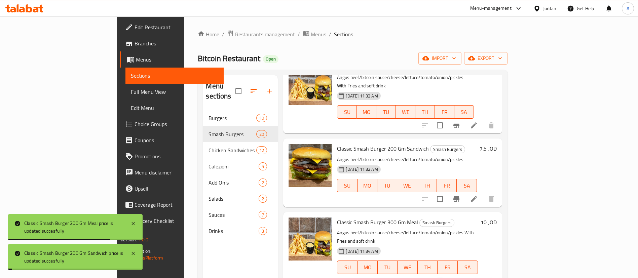
scroll to position [101, 0]
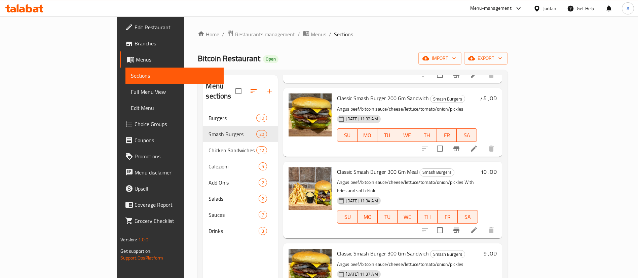
click at [497, 167] on h6 "10 JOD" at bounding box center [489, 171] width 16 height 9
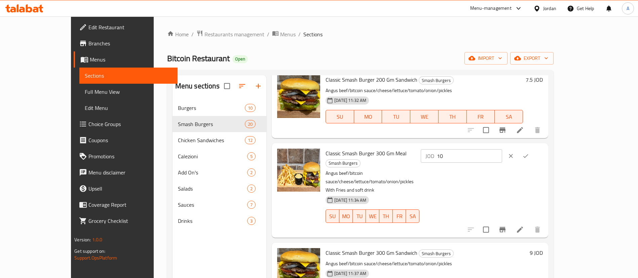
drag, startPoint x: 542, startPoint y: 156, endPoint x: 431, endPoint y: 151, distance: 111.2
click at [435, 152] on div "Classic Smash Burger 300 Gm Meal Smash Burgers Angus beef/bitcoin sauce/cheese/…" at bounding box center [434, 190] width 223 height 89
paste input ".75"
type input "10.75"
click at [533, 156] on button "ok" at bounding box center [526, 156] width 15 height 15
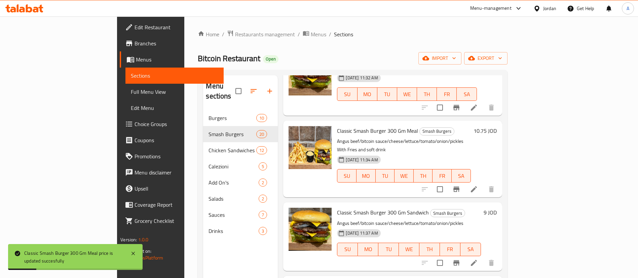
scroll to position [151, 0]
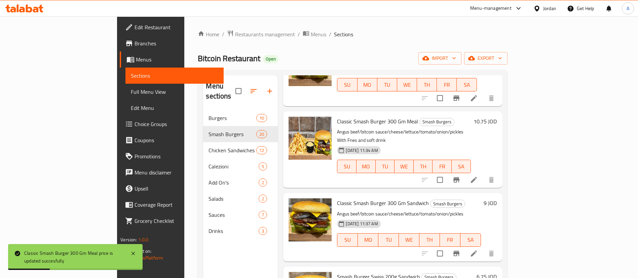
click at [497, 199] on h6 "9 JOD" at bounding box center [490, 203] width 13 height 9
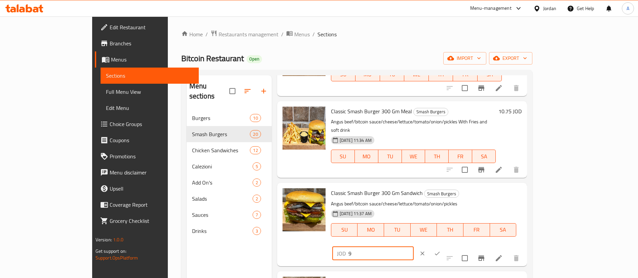
drag, startPoint x: 533, startPoint y: 180, endPoint x: 456, endPoint y: 177, distance: 77.5
click at [463, 186] on div "Classic Smash Burger 300 Gm Sandwich Smash Burgers Angus beef/bitcoin sauce/che…" at bounding box center [426, 225] width 196 height 78
paste input ".50"
type input "9.50"
click at [441, 250] on icon "ok" at bounding box center [437, 253] width 7 height 7
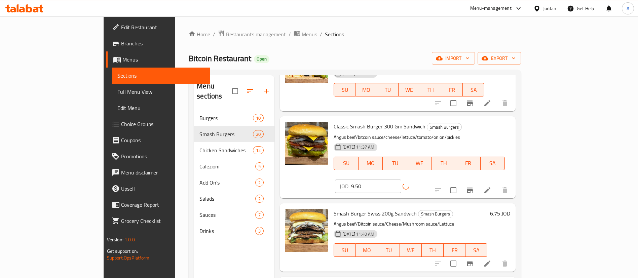
scroll to position [252, 0]
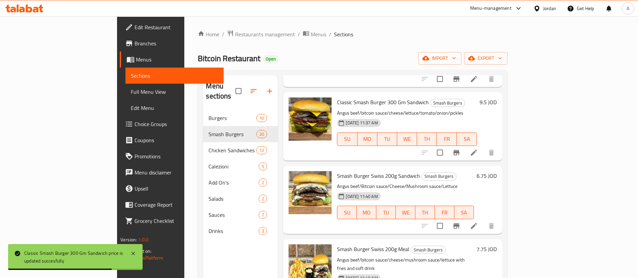
click at [497, 171] on h6 "6.75 JOD" at bounding box center [487, 175] width 20 height 9
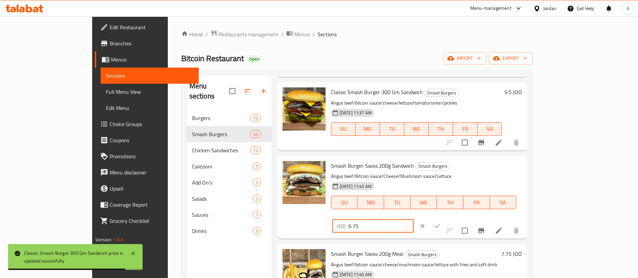
drag, startPoint x: 546, startPoint y: 155, endPoint x: 497, endPoint y: 154, distance: 49.2
click at [468, 159] on div "Smash Burger Swiss 200g Sandwich Smash Burgers Angus beef/Bitcoin sauce/Cheese/…" at bounding box center [426, 198] width 196 height 78
paste input "7.50"
type input "7.50"
click at [445, 219] on button "ok" at bounding box center [437, 226] width 15 height 15
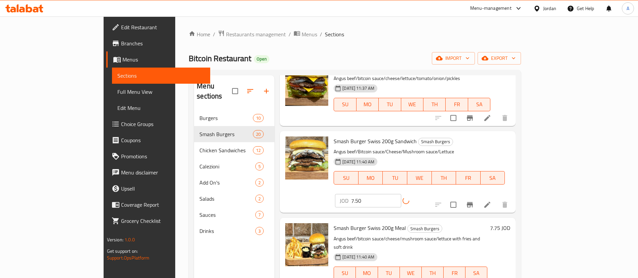
scroll to position [303, 0]
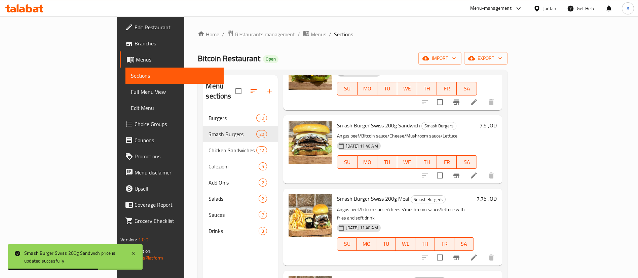
click at [497, 194] on h6 "7.75 JOD" at bounding box center [487, 198] width 20 height 9
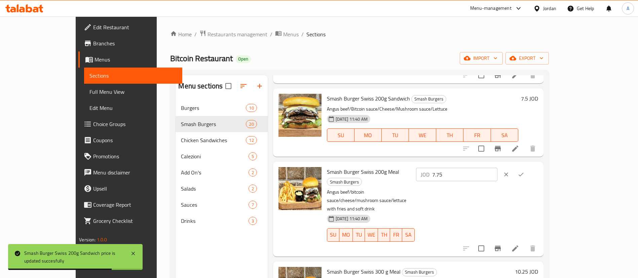
drag, startPoint x: 493, startPoint y: 179, endPoint x: 445, endPoint y: 179, distance: 48.5
click at [444, 179] on div "Smash Burger Swiss 200g Meal Smash Burgers Angus beef/bitcoin sauce/cheese/mush…" at bounding box center [432, 209] width 217 height 89
paste input "8"
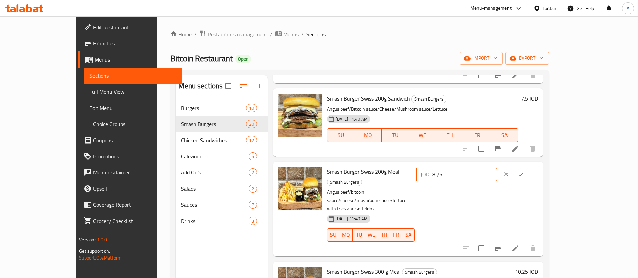
type input "8.75"
click at [529, 174] on button "ok" at bounding box center [521, 174] width 15 height 15
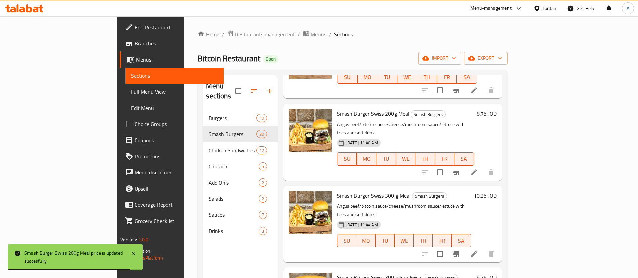
scroll to position [404, 0]
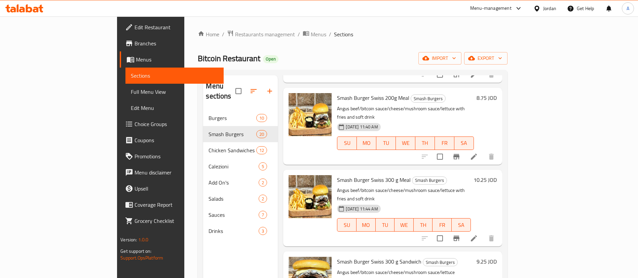
click at [497, 175] on h6 "10.25 JOD" at bounding box center [485, 179] width 23 height 9
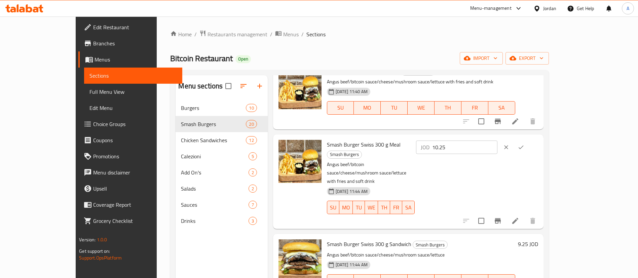
click at [468, 146] on div "Smash Burger Swiss 300 g Meal Smash Burgers Angus beef/bitcoin sauce/cheese/mus…" at bounding box center [432, 181] width 217 height 89
paste input "7"
type input "10.75"
click at [525, 147] on icon "ok" at bounding box center [521, 147] width 7 height 7
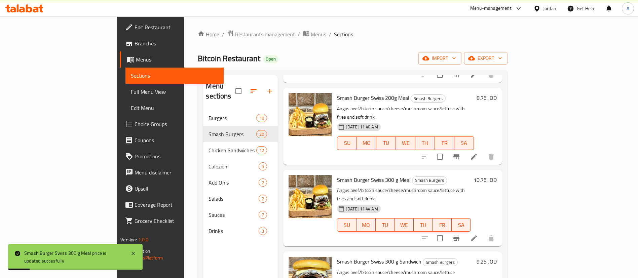
click at [497, 257] on h6 "9.25 JOD" at bounding box center [487, 261] width 20 height 9
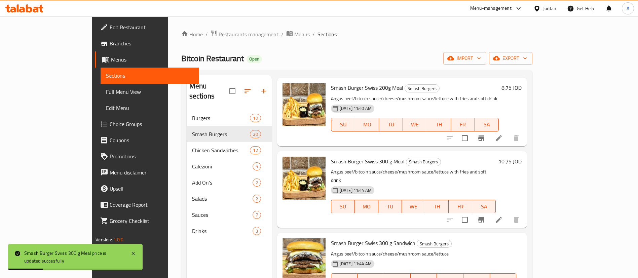
drag, startPoint x: 530, startPoint y: 219, endPoint x: 441, endPoint y: 213, distance: 89.0
click at [461, 236] on div "Smash Burger Swiss 300 g Sandwich Smash Burgers Angus beef/bitcoin sauce/cheese…" at bounding box center [426, 275] width 196 height 78
paste input "50"
type input "9.50"
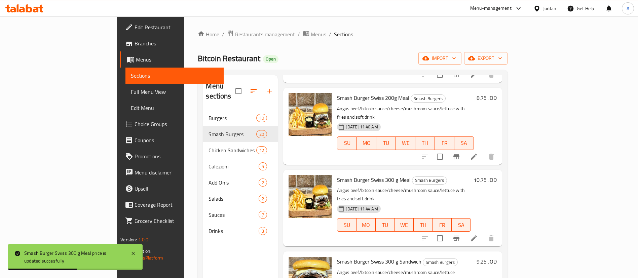
click at [497, 257] on h6 "9.25 JOD" at bounding box center [487, 261] width 20 height 9
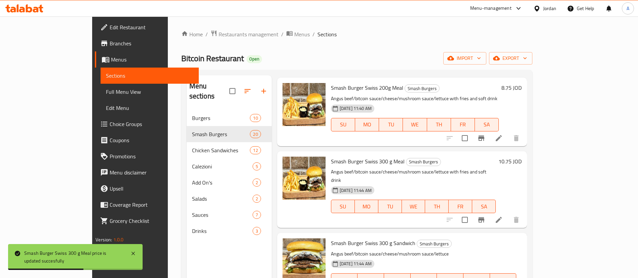
drag, startPoint x: 533, startPoint y: 221, endPoint x: 492, endPoint y: 220, distance: 40.7
click at [496, 236] on div "Smash Burger Swiss 300 g Sandwich Smash Burgers Angus beef/bitcoin sauce/cheese…" at bounding box center [426, 275] width 196 height 78
paste input "50"
type input "9.50"
drag, startPoint x: 595, startPoint y: 220, endPoint x: 591, endPoint y: 217, distance: 4.5
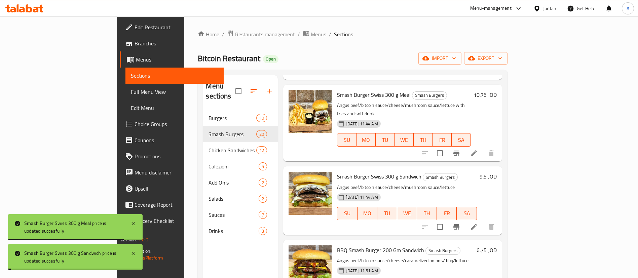
scroll to position [505, 0]
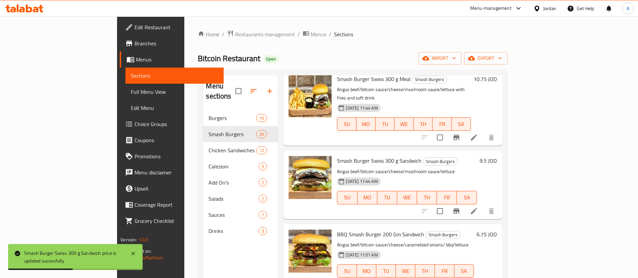
click at [497, 230] on h6 "6.75 JOD" at bounding box center [487, 234] width 20 height 9
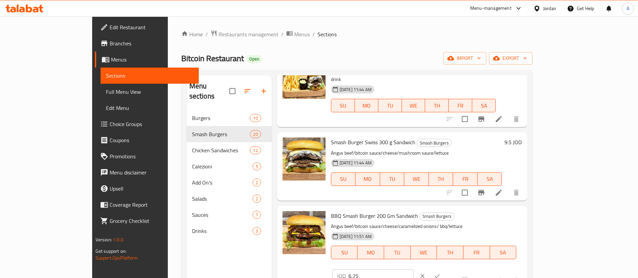
drag, startPoint x: 553, startPoint y: 193, endPoint x: 460, endPoint y: 191, distance: 92.6
click at [462, 209] on div "BBQ Smash Burger 200 Gm Sandwich Smash Burgers Angus beef/bitcoin sauce/cheese/…" at bounding box center [426, 248] width 196 height 78
paste input "7.50"
type input "7.50"
click at [445, 269] on button "ok" at bounding box center [437, 276] width 15 height 15
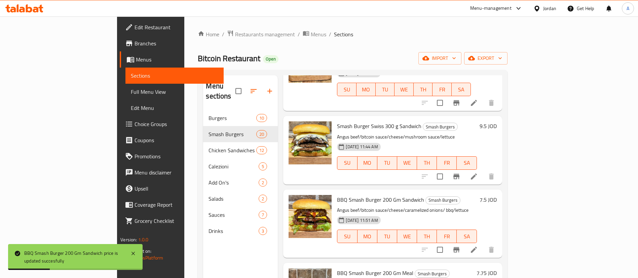
scroll to position [555, 0]
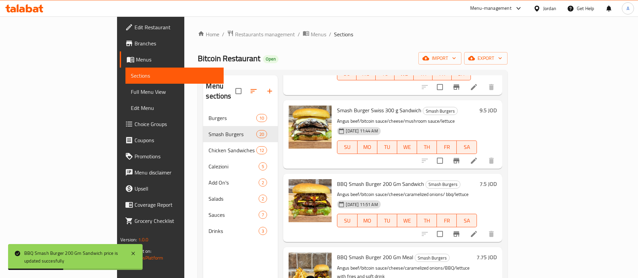
click at [497, 253] on h6 "7.75 JOD" at bounding box center [487, 257] width 20 height 9
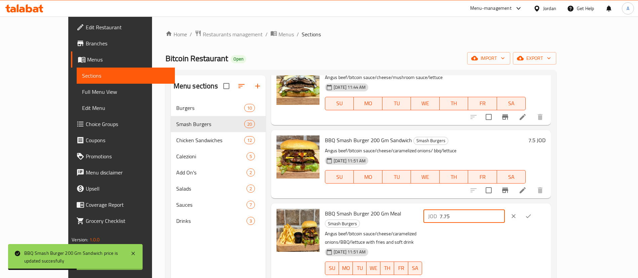
drag, startPoint x: 536, startPoint y: 216, endPoint x: 465, endPoint y: 219, distance: 70.7
click at [467, 219] on div "BBQ Smash Burger 200 Gm Meal Smash Burgers Angus beef/bitcoin sauce/cheese/cara…" at bounding box center [435, 246] width 226 height 81
paste input "8"
type input "8.75"
click at [532, 216] on icon "ok" at bounding box center [528, 216] width 7 height 7
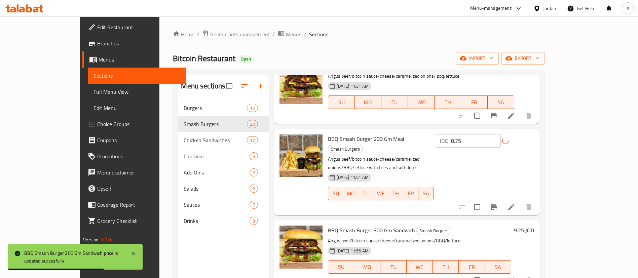
scroll to position [656, 0]
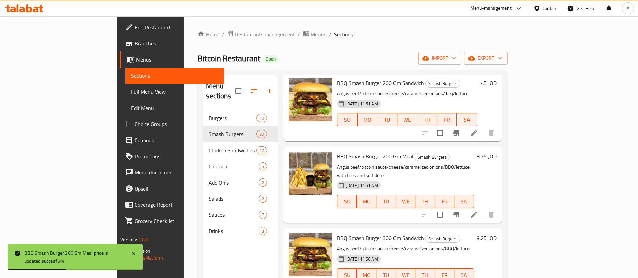
click at [497, 234] on h6 "9.25 JOD" at bounding box center [487, 238] width 20 height 9
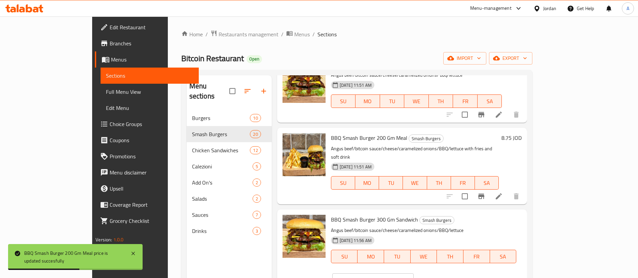
drag, startPoint x: 509, startPoint y: 191, endPoint x: 453, endPoint y: 189, distance: 56.6
click at [460, 212] on div "BBQ Smash Burger 300 Gm Sandwich Smash Burgers Angus beef/bitcoin sauce/cheese/…" at bounding box center [426, 251] width 196 height 78
paste input "50"
type input "9.50"
click at [445, 273] on button "ok" at bounding box center [437, 280] width 15 height 15
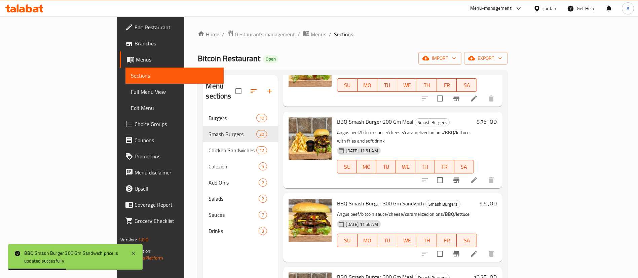
scroll to position [707, 0]
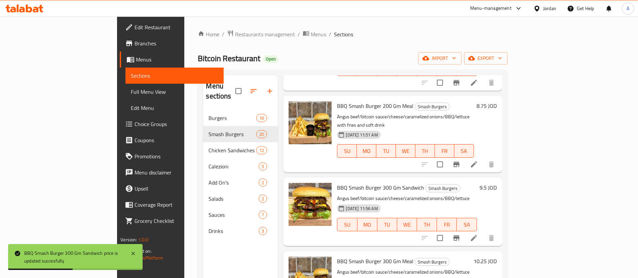
click at [497, 257] on h6 "10.25 JOD" at bounding box center [485, 261] width 23 height 9
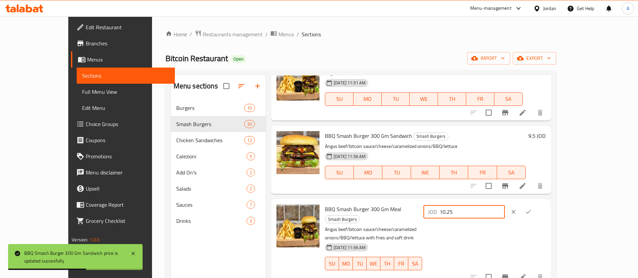
drag, startPoint x: 529, startPoint y: 217, endPoint x: 502, endPoint y: 218, distance: 26.9
click at [502, 218] on div "JOD 10.25 ​" at bounding box center [464, 211] width 81 height 13
paste input "7"
type input "10.75"
click at [546, 210] on div "JOD 10.75 ​" at bounding box center [485, 212] width 122 height 15
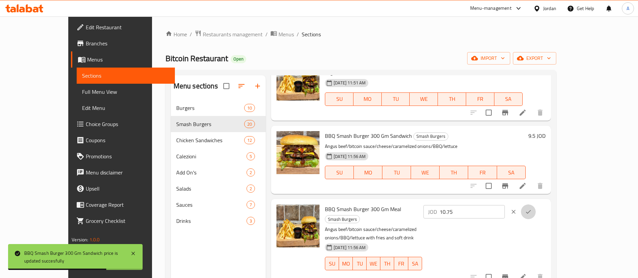
click at [536, 210] on button "ok" at bounding box center [528, 212] width 15 height 15
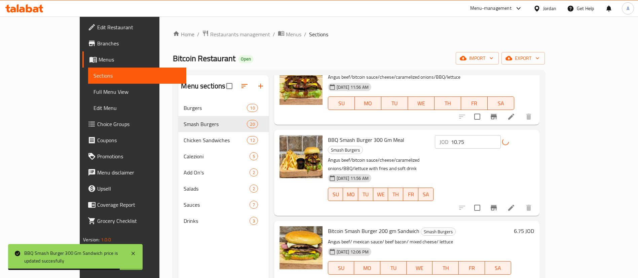
scroll to position [808, 0]
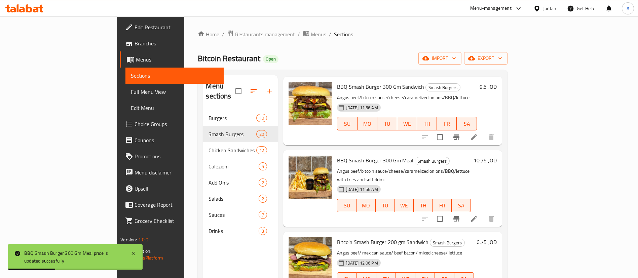
click at [497, 238] on h6 "6.75 JOD" at bounding box center [487, 242] width 20 height 9
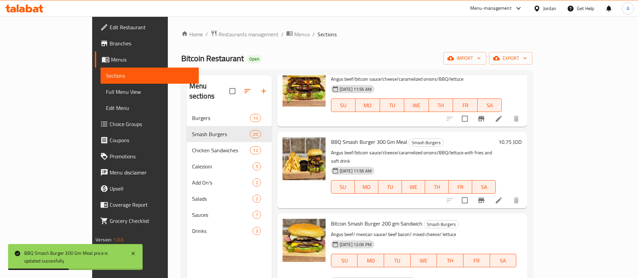
click at [462, 216] on div "Bitcoin Smash Burger 200 gm Sandwich Smash Burgers Angus beef/ mexican sauce/ b…" at bounding box center [426, 255] width 196 height 78
paste input "7.50"
type input "7.50"
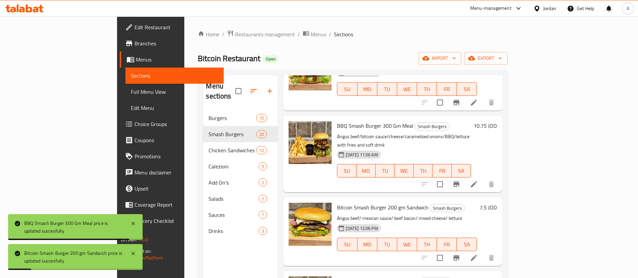
scroll to position [858, 0]
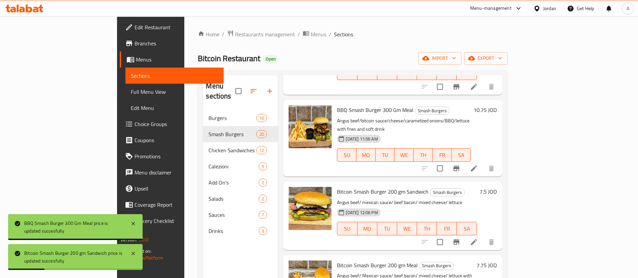
click at [497, 261] on h6 "7.75 JOD" at bounding box center [487, 265] width 20 height 9
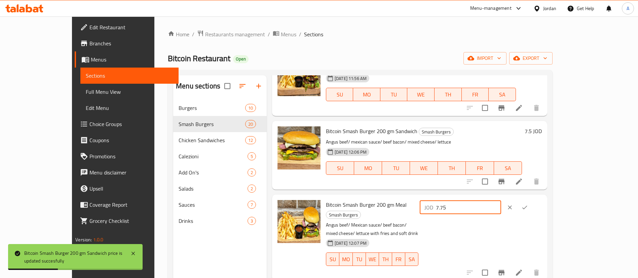
drag, startPoint x: 547, startPoint y: 207, endPoint x: 578, endPoint y: 207, distance: 31.3
click at [483, 207] on div "Bitcoin Smash Burger 200 gm Meal Smash Burgers Angus beef/ Mexican sauce/ beef …" at bounding box center [433, 238] width 221 height 81
paste input "8"
type input "8.75"
click at [532, 209] on button "ok" at bounding box center [525, 207] width 15 height 15
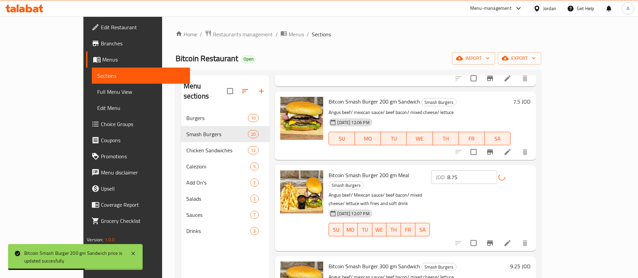
scroll to position [959, 0]
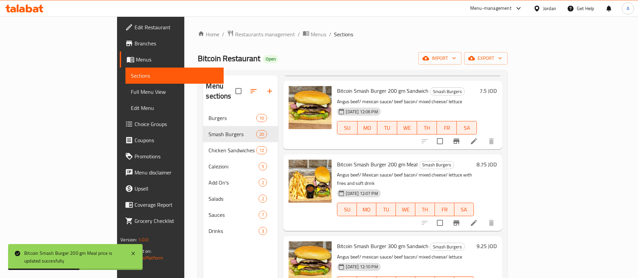
click at [497, 242] on h6 "9.25 JOD" at bounding box center [487, 246] width 20 height 9
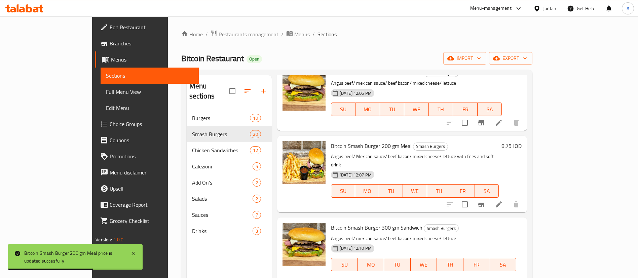
drag, startPoint x: 527, startPoint y: 180, endPoint x: 523, endPoint y: 182, distance: 3.9
click at [469, 220] on div "Bitcoin Smash Burger 300 gm Sandwich Smash Burgers Angus beef/ mexican sauce/ b…" at bounding box center [426, 259] width 196 height 78
paste input "50"
type input "9.50"
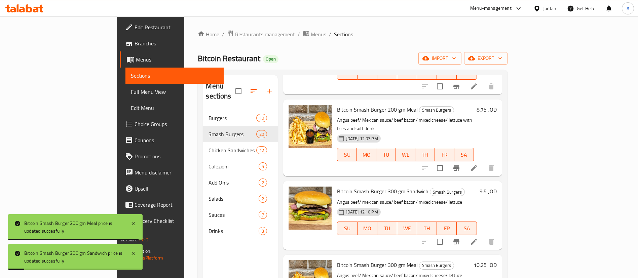
scroll to position [1060, 0]
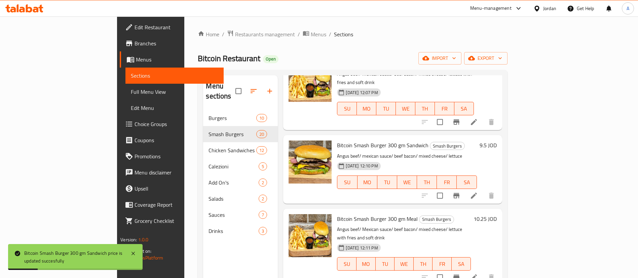
click at [499, 212] on div "Bitcoin Smash Burger 300 gm Meal Smash Burgers Angus beef/ Mexican sauce/ beef …" at bounding box center [417, 247] width 165 height 71
click at [497, 214] on h6 "10.25 JOD" at bounding box center [485, 218] width 23 height 9
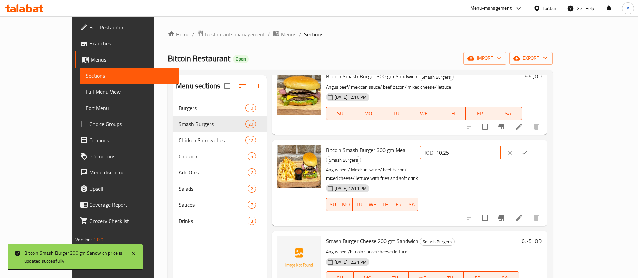
drag, startPoint x: 525, startPoint y: 155, endPoint x: 453, endPoint y: 154, distance: 72.0
click at [456, 155] on div "Bitcoin Smash Burger 300 gm Meal Smash Burgers Angus beef/ Mexican sauce/ beef …" at bounding box center [433, 183] width 221 height 81
paste input "7"
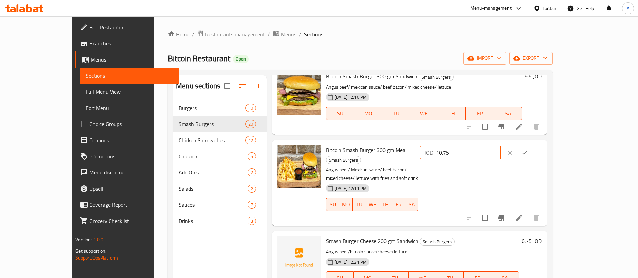
type input "10.75"
click at [532, 152] on button "ok" at bounding box center [525, 152] width 15 height 15
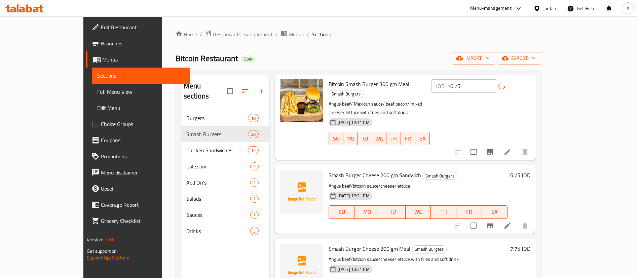
scroll to position [1161, 0]
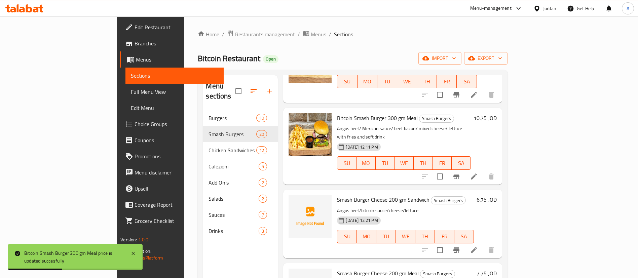
click at [497, 195] on h6 "6.75 JOD" at bounding box center [487, 199] width 20 height 9
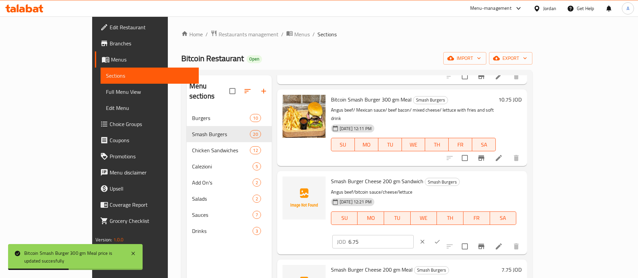
drag, startPoint x: 467, startPoint y: 120, endPoint x: 455, endPoint y: 119, distance: 12.1
click at [456, 174] on div "Smash Burger Cheese 200 gm Sandwich Smash Burgers Angus beef/bitcoin sauce/chee…" at bounding box center [426, 213] width 196 height 78
click at [414, 235] on input "6.75" at bounding box center [381, 241] width 65 height 13
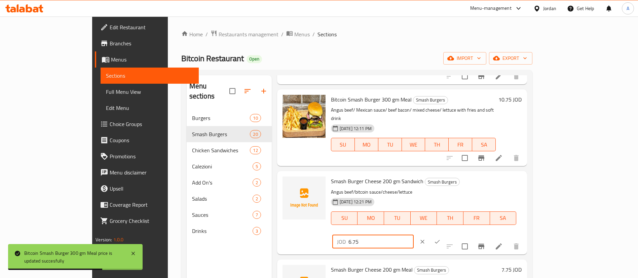
drag, startPoint x: 528, startPoint y: 127, endPoint x: 478, endPoint y: 129, distance: 49.9
click at [482, 174] on div "Smash Burger Cheese 200 gm Sandwich Smash Burgers Angus beef/bitcoin sauce/chee…" at bounding box center [426, 213] width 196 height 78
paste input "7.50"
type input "7.50"
click at [441, 239] on icon "ok" at bounding box center [437, 242] width 7 height 7
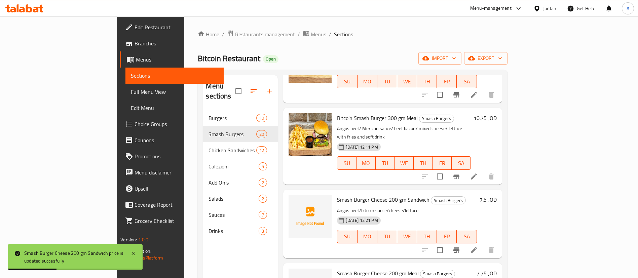
click at [497, 269] on h6 "7.75 JOD" at bounding box center [487, 273] width 20 height 9
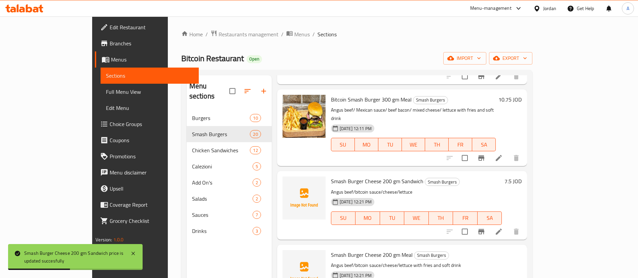
drag, startPoint x: 537, startPoint y: 198, endPoint x: 457, endPoint y: 198, distance: 80.1
paste input "8"
type input "8.75"
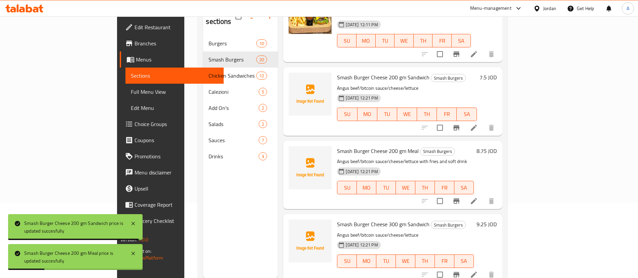
scroll to position [94, 0]
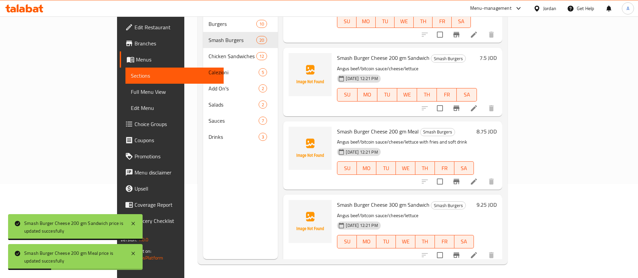
click at [497, 200] on h6 "9.25 JOD" at bounding box center [487, 204] width 20 height 9
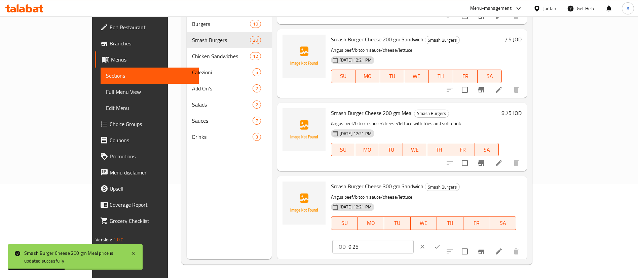
drag, startPoint x: 524, startPoint y: 130, endPoint x: 450, endPoint y: 131, distance: 74.4
click at [452, 179] on div "Smash Burger Cheese 300 gm Sandwich Smash Burgers Angus beef/bitcoin sauce/chee…" at bounding box center [426, 218] width 196 height 78
paste input "50"
type input "9.50"
click at [441, 244] on icon "ok" at bounding box center [437, 247] width 7 height 7
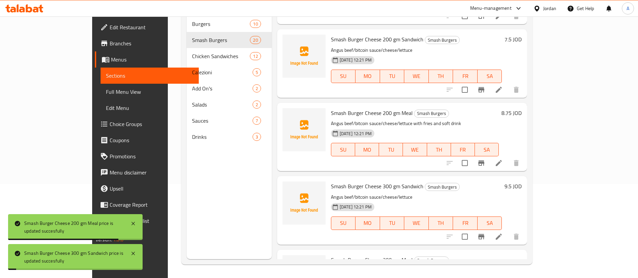
drag, startPoint x: 520, startPoint y: 205, endPoint x: 524, endPoint y: 205, distance: 3.7
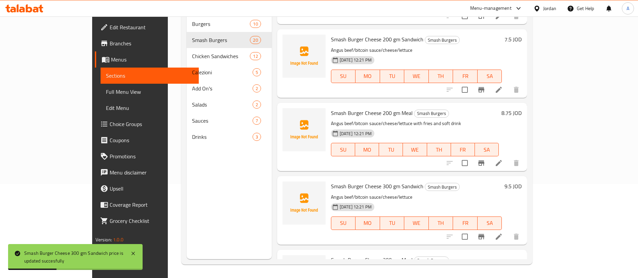
type input "10.75"
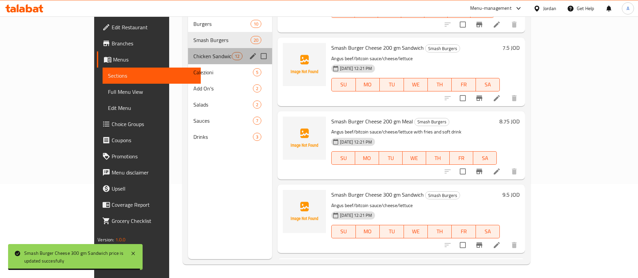
drag, startPoint x: 161, startPoint y: 47, endPoint x: 164, endPoint y: 49, distance: 4.1
click at [194, 52] on span "Chicken Sandwiches" at bounding box center [213, 56] width 38 height 8
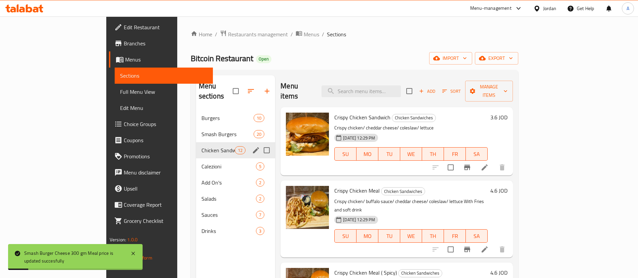
click at [196, 145] on div "Chicken Sandwiches 12" at bounding box center [235, 150] width 79 height 16
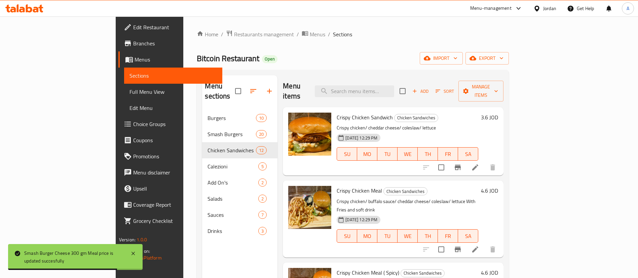
click at [498, 113] on h6 "3.6 JOD" at bounding box center [489, 117] width 17 height 9
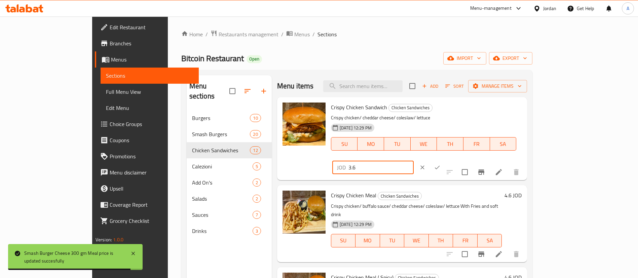
drag, startPoint x: 539, startPoint y: 110, endPoint x: 469, endPoint y: 109, distance: 70.0
click at [471, 109] on div "Crispy Chicken Sandwich Chicken Sandwiches Crispy chicken/ cheddar cheese/ cole…" at bounding box center [426, 139] width 196 height 78
paste input "95"
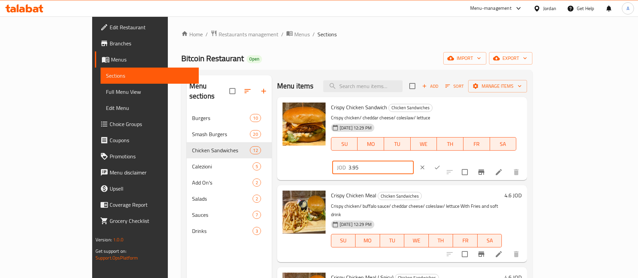
type input "3.95"
click at [445, 160] on div at bounding box center [430, 167] width 30 height 15
click at [522, 191] on h6 "4.6 JOD" at bounding box center [513, 195] width 17 height 9
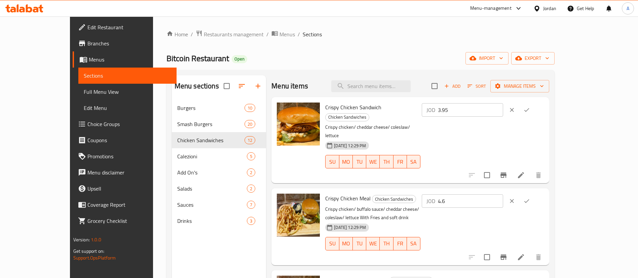
drag, startPoint x: 595, startPoint y: 120, endPoint x: 596, endPoint y: 112, distance: 8.4
click at [544, 120] on div "JOD 3.95 ​" at bounding box center [483, 140] width 124 height 75
click at [530, 112] on icon "ok" at bounding box center [527, 110] width 7 height 7
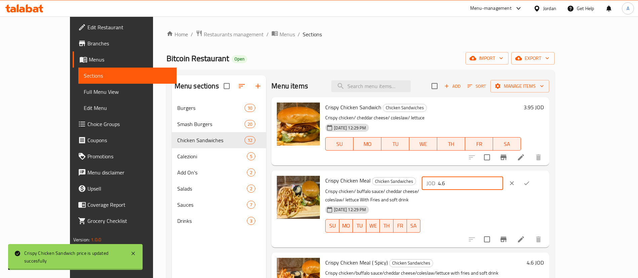
drag, startPoint x: 541, startPoint y: 186, endPoint x: 442, endPoint y: 186, distance: 98.9
click at [448, 186] on div "Crispy Chicken Meal Chicken Sandwiches Crispy chicken/ buffalo sauce/ cheddar c…" at bounding box center [435, 208] width 224 height 71
paste input "5.25"
type input "5.25"
click at [530, 186] on icon "ok" at bounding box center [527, 183] width 7 height 7
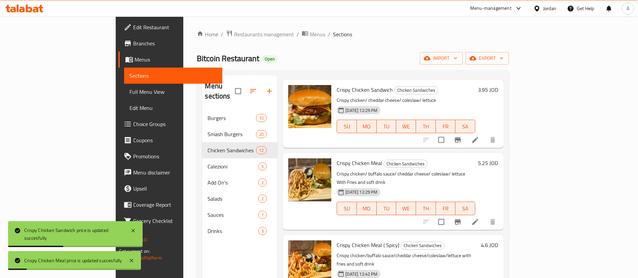
scroll to position [50, 0]
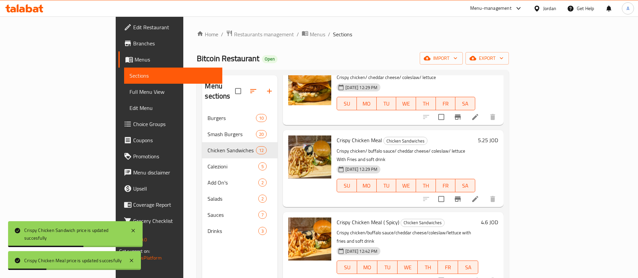
click at [498, 218] on h6 "4.6 JOD" at bounding box center [489, 222] width 17 height 9
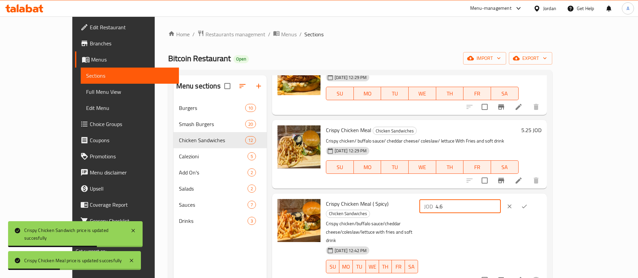
drag, startPoint x: 552, startPoint y: 206, endPoint x: 506, endPoint y: 206, distance: 45.1
click at [501, 206] on div "JOD 4.6 ​" at bounding box center [460, 206] width 81 height 13
paste input "3.95"
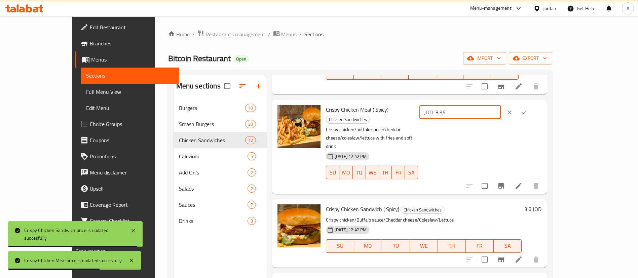
scroll to position [151, 0]
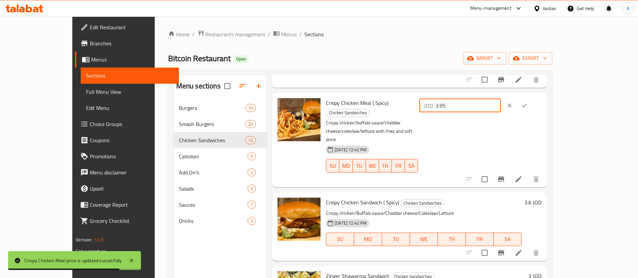
type input "3.95"
click at [542, 198] on h6 "3.6 JOD" at bounding box center [533, 202] width 17 height 9
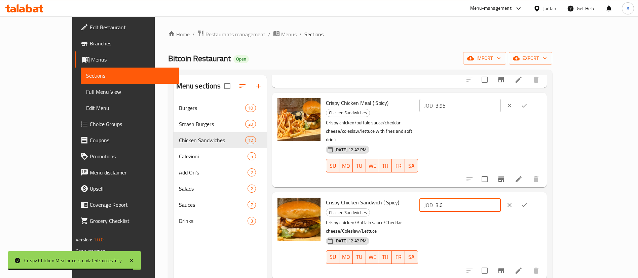
drag, startPoint x: 543, startPoint y: 176, endPoint x: 505, endPoint y: 174, distance: 37.4
click at [463, 195] on div "Crispy Chicken Sandwich ( Spicy) Chicken Sandwiches Crispy chicken/Buffalo sauc…" at bounding box center [433, 235] width 221 height 81
paste input "95"
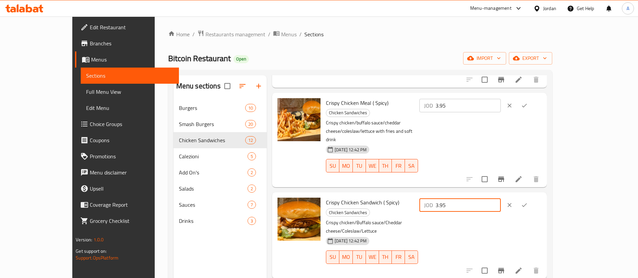
type input "3.95"
click at [532, 198] on button "ok" at bounding box center [524, 205] width 15 height 15
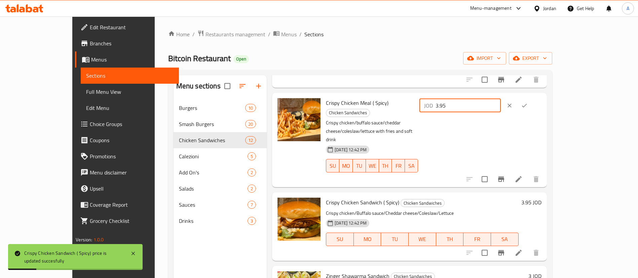
drag, startPoint x: 459, startPoint y: 103, endPoint x: 430, endPoint y: 103, distance: 29.6
click at [439, 103] on div "Crispy Chicken Meal ( Spicy) Chicken Sandwiches Crispy chicken/buffalo sauce/ch…" at bounding box center [433, 140] width 221 height 89
paste input "5.2"
type input "5.25"
click at [532, 102] on button "ok" at bounding box center [524, 105] width 15 height 15
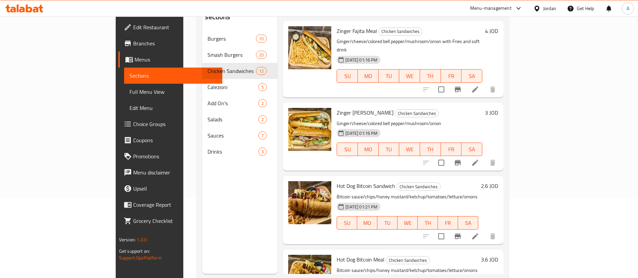
scroll to position [94, 0]
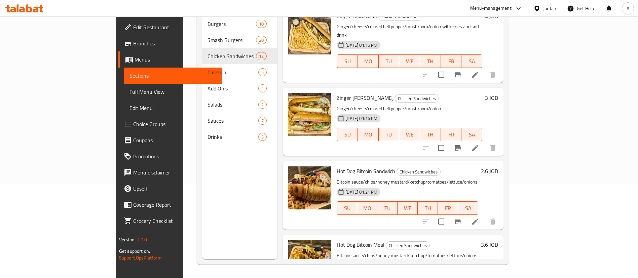
click at [498, 167] on h6 "2.6 JOD" at bounding box center [489, 171] width 17 height 9
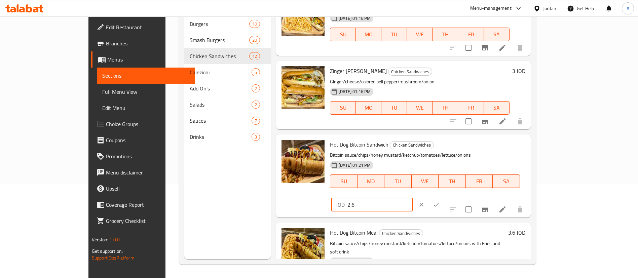
drag, startPoint x: 531, startPoint y: 132, endPoint x: 441, endPoint y: 131, distance: 89.9
click at [438, 137] on div "Hot Dog Bitcoin Sandwich Chicken Sandwiches Bitcoin sauce/chips/honey mustard/k…" at bounding box center [427, 176] width 201 height 78
paste input "75"
type input "2.75"
click at [440, 202] on icon "ok" at bounding box center [436, 205] width 7 height 7
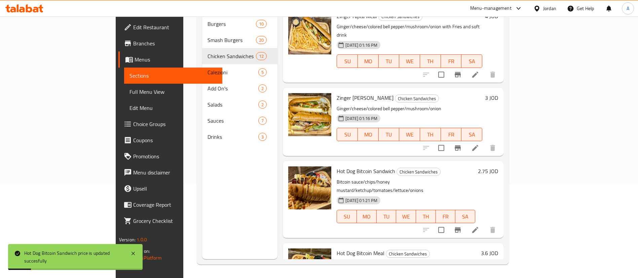
click at [498, 249] on h6 "3.6 JOD" at bounding box center [489, 253] width 17 height 9
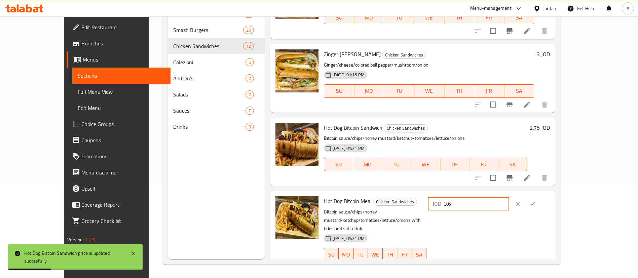
drag, startPoint x: 534, startPoint y: 203, endPoint x: 421, endPoint y: 200, distance: 113.5
click at [429, 200] on div "Hot Dog Bitcoin Meal Chicken Sandwiches Bitcoin sauce/chips/honey mustard/ketch…" at bounding box center [437, 234] width 232 height 80
paste input "95"
type input "3.95"
drag, startPoint x: 586, startPoint y: 203, endPoint x: 591, endPoint y: 205, distance: 5.6
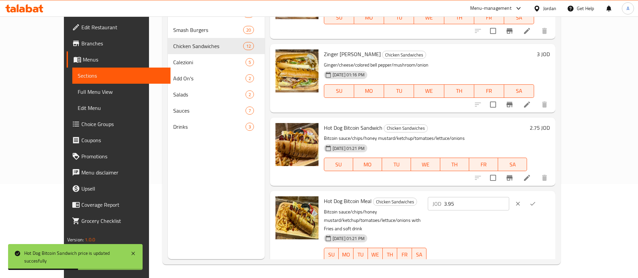
click at [540, 207] on div at bounding box center [526, 204] width 30 height 15
click at [536, 205] on icon "ok" at bounding box center [533, 204] width 7 height 7
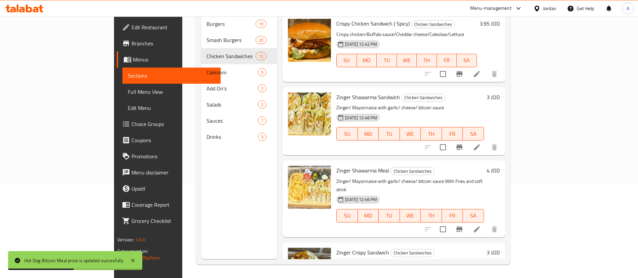
scroll to position [252, 0]
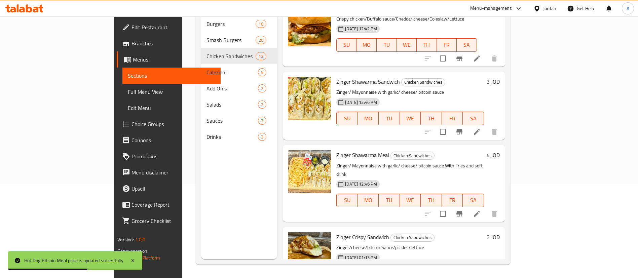
drag, startPoint x: 596, startPoint y: 60, endPoint x: 595, endPoint y: 54, distance: 6.9
click at [500, 77] on div "3 JOD" at bounding box center [492, 106] width 16 height 58
click at [500, 77] on h6 "3 JOD" at bounding box center [493, 81] width 13 height 9
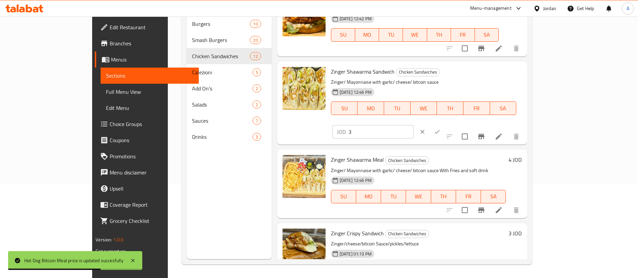
drag, startPoint x: 594, startPoint y: 54, endPoint x: 463, endPoint y: 58, distance: 131.3
click at [477, 64] on div "Zinger Shawarma Sandwich Chicken Sandwiches Zinger/ Mayonnaise with garlic/ che…" at bounding box center [426, 103] width 196 height 78
paste input ".00"
type input "3.00"
click at [441, 129] on icon "ok" at bounding box center [437, 132] width 7 height 7
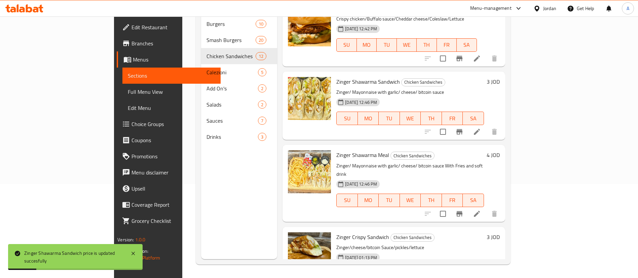
click at [500, 150] on h6 "4 JOD" at bounding box center [493, 154] width 13 height 9
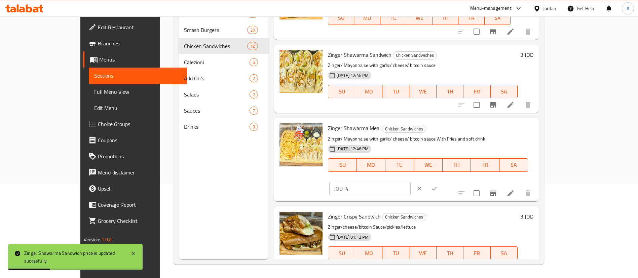
click at [411, 182] on input "4" at bounding box center [378, 188] width 65 height 13
type input "4.5"
click at [438, 185] on icon "ok" at bounding box center [434, 188] width 7 height 7
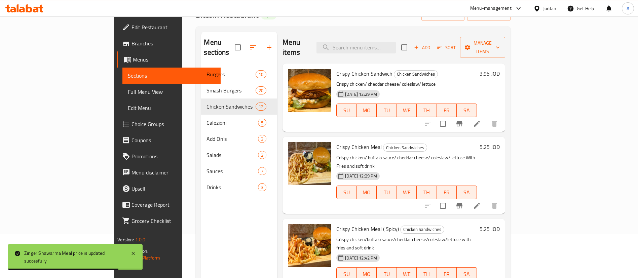
scroll to position [0, 0]
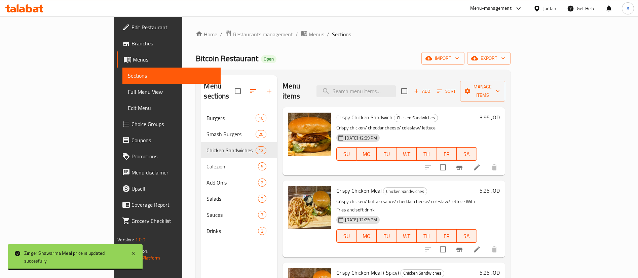
click at [404, 92] on div "Menu items Add Sort Manage items" at bounding box center [394, 91] width 222 height 32
click at [396, 85] on input "search" at bounding box center [356, 91] width 79 height 12
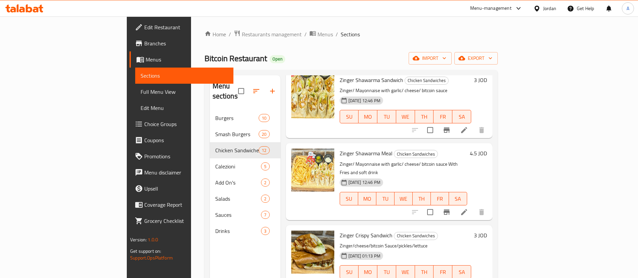
scroll to position [50, 0]
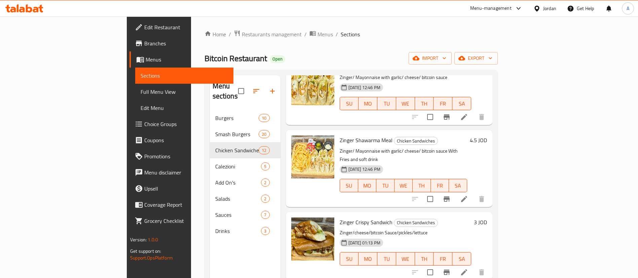
type input "zinge"
click at [487, 218] on h6 "3 JOD" at bounding box center [480, 222] width 13 height 9
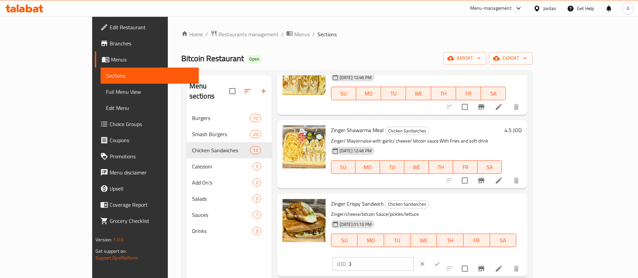
click at [414, 257] on input "3" at bounding box center [381, 263] width 65 height 13
type input "3.5"
click at [440, 263] on icon "ok" at bounding box center [437, 265] width 5 height 4
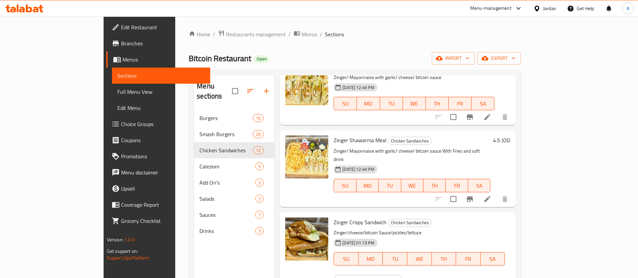
scroll to position [151, 0]
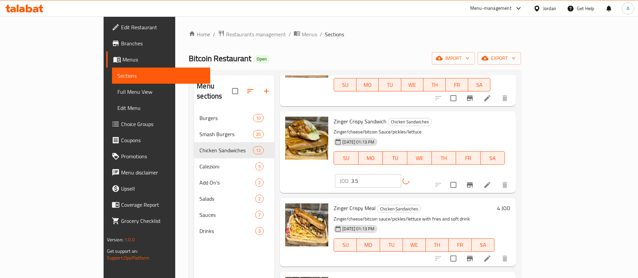
click at [511, 204] on div "4 JOD" at bounding box center [503, 233] width 16 height 58
click at [511, 204] on h6 "4 JOD" at bounding box center [503, 208] width 13 height 9
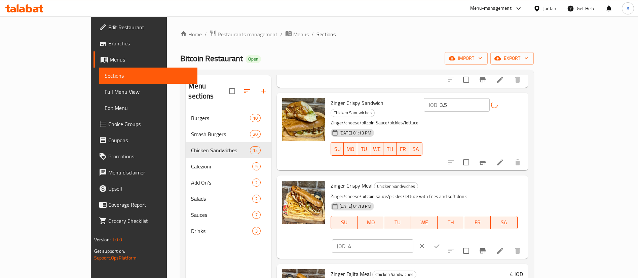
click at [414, 240] on input "4" at bounding box center [380, 246] width 65 height 13
type input "4.75"
click at [441, 243] on icon "ok" at bounding box center [437, 246] width 7 height 7
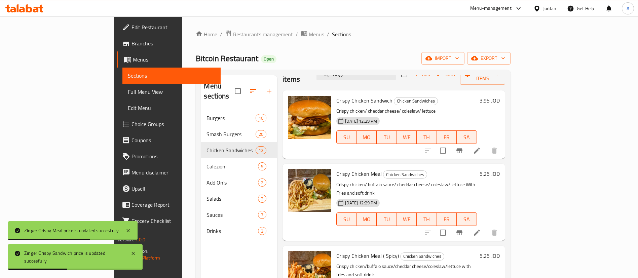
scroll to position [0, 0]
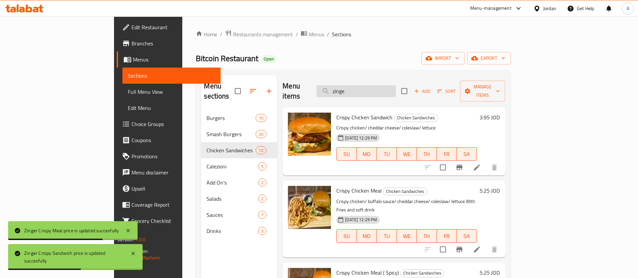
click at [394, 91] on input "zinge" at bounding box center [356, 91] width 79 height 12
drag, startPoint x: 394, startPoint y: 90, endPoint x: 338, endPoint y: 86, distance: 56.3
click at [343, 88] on div "Menu items zinge Add Sort Manage items" at bounding box center [394, 91] width 222 height 32
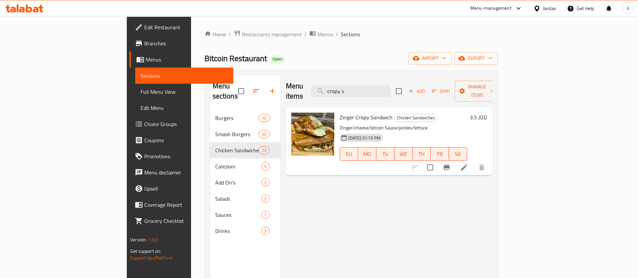
type input "crispy s"
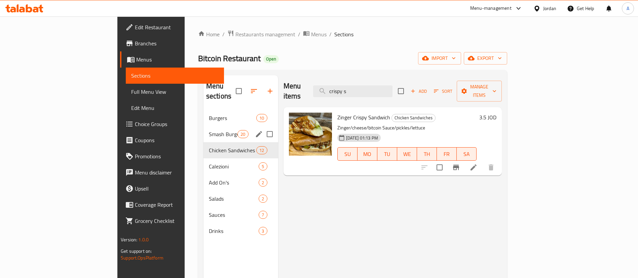
click at [209, 163] on span "Calezioni" at bounding box center [234, 167] width 50 height 8
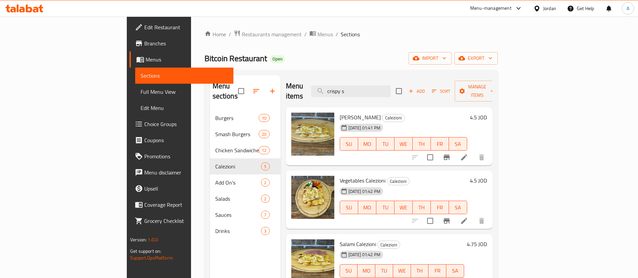
click at [487, 113] on h6 "4.5 JOD" at bounding box center [478, 117] width 17 height 9
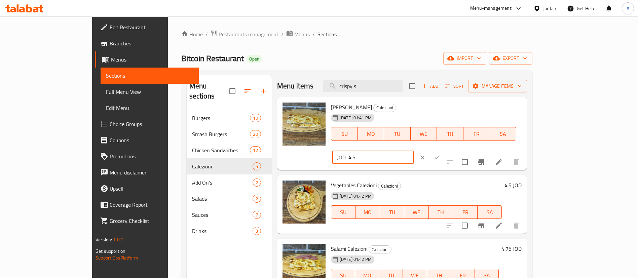
drag, startPoint x: 530, startPoint y: 111, endPoint x: 488, endPoint y: 112, distance: 41.7
click at [482, 111] on div "[PERSON_NAME] Calezioni [DATE] 01:41 PM SU MO TU WE TH FR SA JOD 4.5 ​" at bounding box center [426, 134] width 196 height 68
paste input "5.2"
type input "5.25"
click at [441, 154] on icon "ok" at bounding box center [437, 157] width 7 height 7
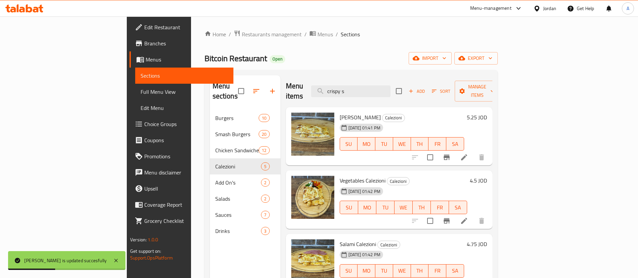
click at [487, 176] on div "4.5 JOD" at bounding box center [477, 180] width 20 height 9
click at [487, 176] on h6 "4.5 JOD" at bounding box center [478, 180] width 17 height 9
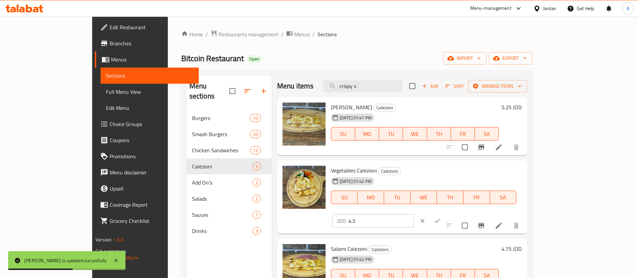
drag, startPoint x: 456, startPoint y: 169, endPoint x: 476, endPoint y: 167, distance: 20.0
click at [451, 168] on div "Vegetables Calezioni Calezioni [DATE] 01:42 PM SU MO TU WE TH FR SA JOD 4.5 ​" at bounding box center [426, 197] width 196 height 68
paste input "5.2"
type input "5.25"
click at [441, 218] on icon "ok" at bounding box center [437, 221] width 7 height 7
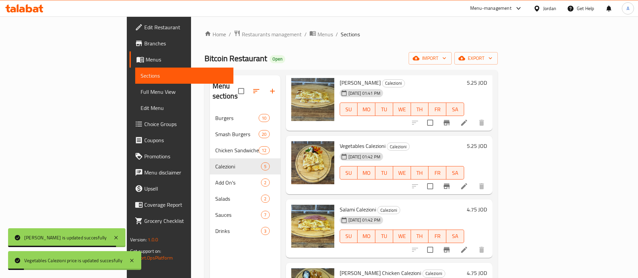
scroll to position [50, 0]
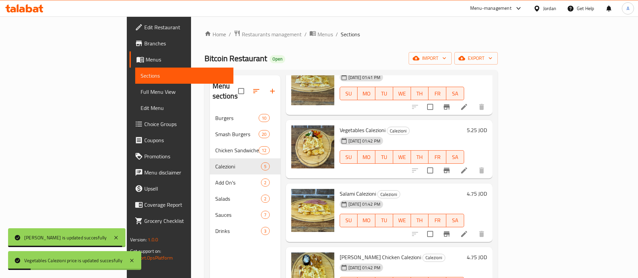
click at [487, 189] on h6 "4.75 JOD" at bounding box center [477, 193] width 20 height 9
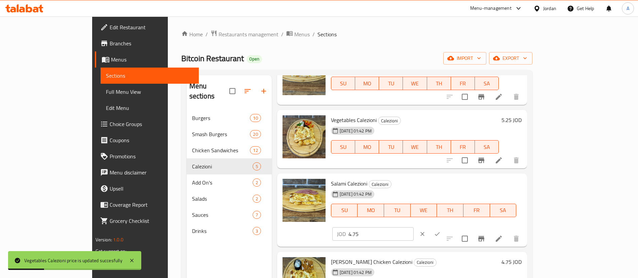
drag, startPoint x: 500, startPoint y: 187, endPoint x: 459, endPoint y: 178, distance: 42.1
click at [447, 180] on div "Salami Calezioni Calezioni [DATE] 01:42 PM SU MO TU WE TH FR SA JOD 4.75 ​" at bounding box center [426, 210] width 196 height 68
paste input "5.50"
type input "5.50"
click at [441, 231] on icon "ok" at bounding box center [437, 234] width 7 height 7
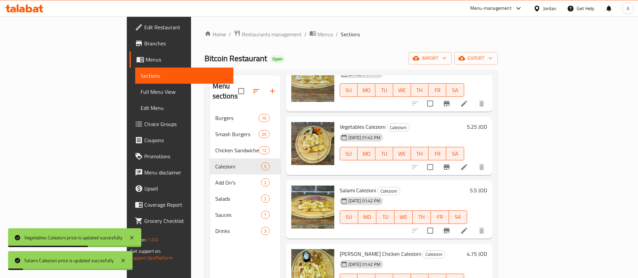
scroll to position [56, 0]
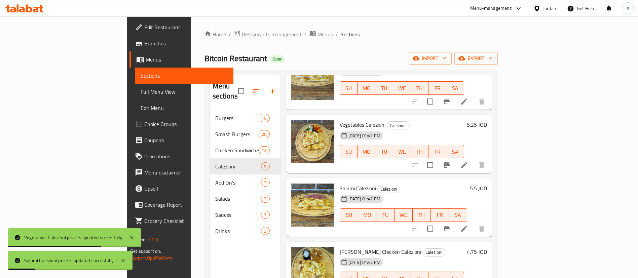
click at [487, 247] on h6 "4.75 JOD" at bounding box center [477, 251] width 20 height 9
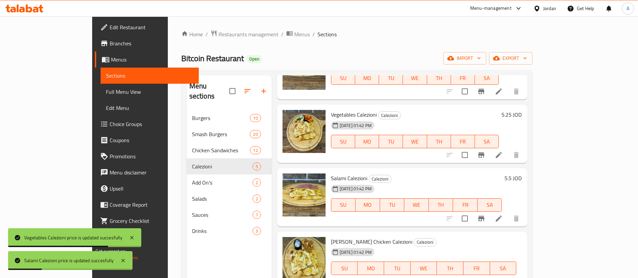
drag, startPoint x: 500, startPoint y: 243, endPoint x: 446, endPoint y: 235, distance: 54.4
click at [452, 236] on div "[PERSON_NAME] Chicken Calezioni Calezioni [DATE] 01:42 PM SU MO TU WE TH FR SA …" at bounding box center [426, 269] width 196 height 68
paste input "5.50"
type input "5.50"
drag, startPoint x: 592, startPoint y: 245, endPoint x: 578, endPoint y: 226, distance: 24.5
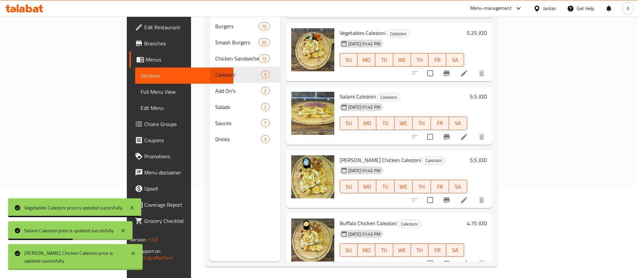
scroll to position [94, 0]
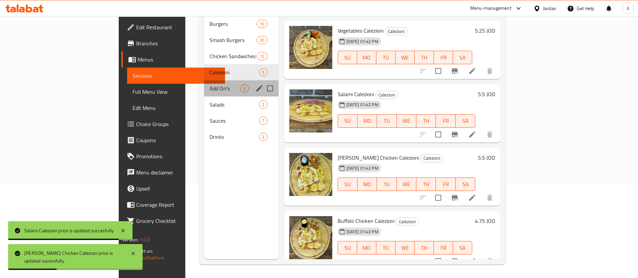
click at [204, 80] on div "Add On's 2" at bounding box center [241, 88] width 74 height 16
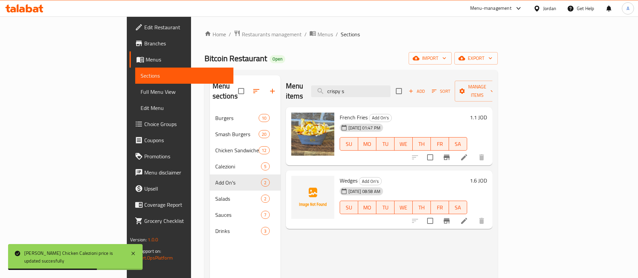
click at [487, 113] on h6 "1.1 JOD" at bounding box center [478, 117] width 17 height 9
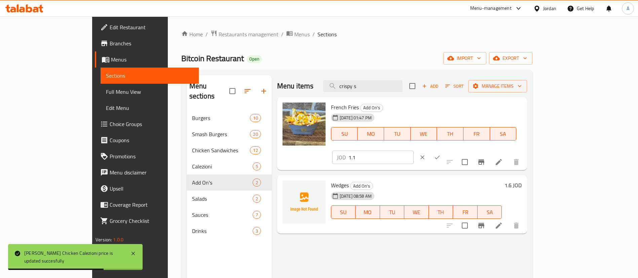
drag, startPoint x: 493, startPoint y: 109, endPoint x: 476, endPoint y: 108, distance: 17.2
click at [481, 108] on div "French Fries Add On's [DATE] 01:47 PM SU MO TU WE TH FR SA JOD 1.1 ​" at bounding box center [426, 134] width 196 height 68
paste input "25"
type input "1.25"
click at [441, 154] on icon "ok" at bounding box center [437, 157] width 7 height 7
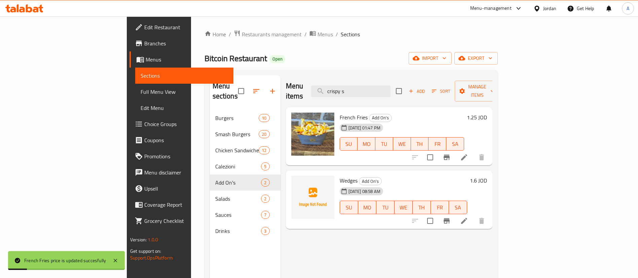
drag, startPoint x: 608, startPoint y: 162, endPoint x: 594, endPoint y: 169, distance: 15.8
click at [493, 171] on div "Wedges Add On's [DATE] 08:58 AM SU MO TU WE TH FR SA 1.6 JOD" at bounding box center [389, 200] width 207 height 59
click at [467, 176] on h6 "Wedges Add On's" at bounding box center [404, 180] width 128 height 9
click at [487, 176] on h6 "1.6 JOD" at bounding box center [478, 180] width 17 height 9
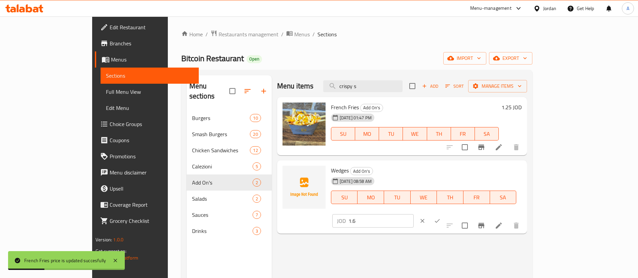
drag, startPoint x: 487, startPoint y: 172, endPoint x: 471, endPoint y: 170, distance: 16.3
click at [471, 170] on div "Wedges Add On's [DATE] 08:58 AM SU MO TU WE TH FR SA JOD 1.6 ​" at bounding box center [426, 197] width 196 height 68
paste input "85"
type input "1.85"
click at [440, 219] on icon "ok" at bounding box center [437, 221] width 5 height 4
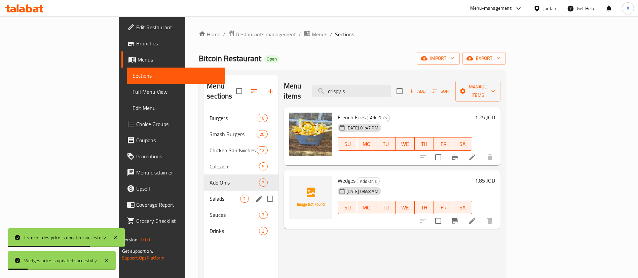
click at [204, 195] on div "Salads 2" at bounding box center [241, 199] width 74 height 16
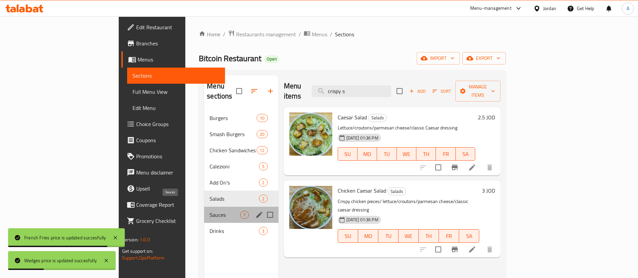
click at [210, 211] on span "Sauces" at bounding box center [225, 215] width 31 height 8
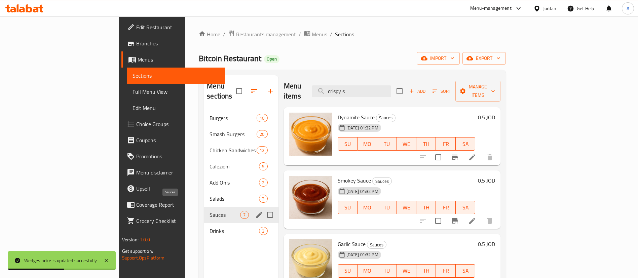
click at [210, 195] on span "Salads" at bounding box center [234, 199] width 49 height 8
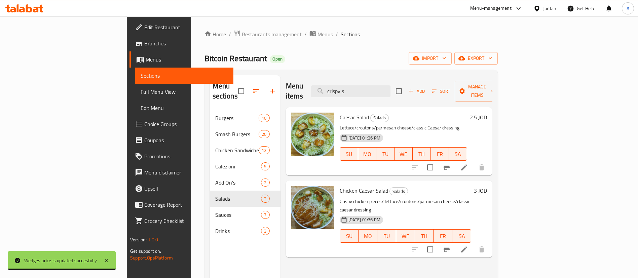
click at [487, 113] on h6 "2.5 JOD" at bounding box center [478, 117] width 17 height 9
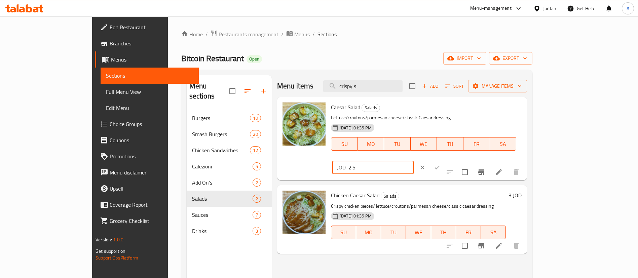
drag, startPoint x: 554, startPoint y: 107, endPoint x: 441, endPoint y: 111, distance: 113.5
click at [442, 111] on div "Caesar Salad Salads Lettuce/croutons/parmesan cheese/classic Caesar dressing [D…" at bounding box center [426, 139] width 196 height 78
paste input "7"
type input "2.75"
click at [441, 164] on icon "ok" at bounding box center [437, 167] width 7 height 7
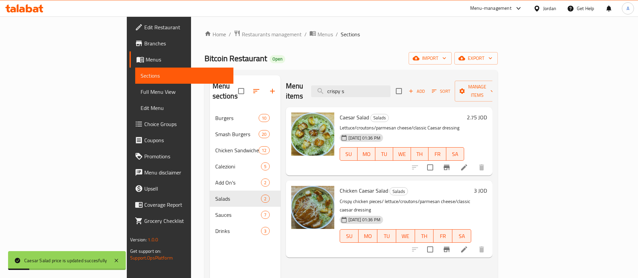
click at [487, 186] on h6 "3 JOD" at bounding box center [480, 190] width 13 height 9
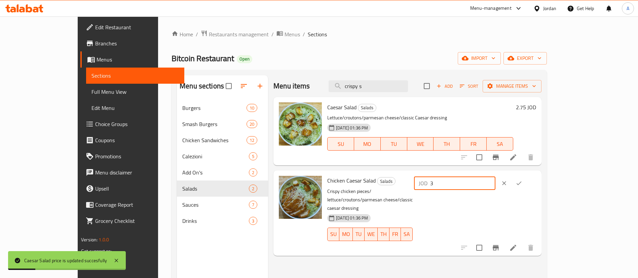
click at [487, 179] on div "Chicken Caesar Salad Salads Crispy chicken pieces/ lettuce/croutons/parmesan ch…" at bounding box center [432, 213] width 214 height 80
type input "3.50"
click at [523, 181] on icon "ok" at bounding box center [519, 183] width 7 height 7
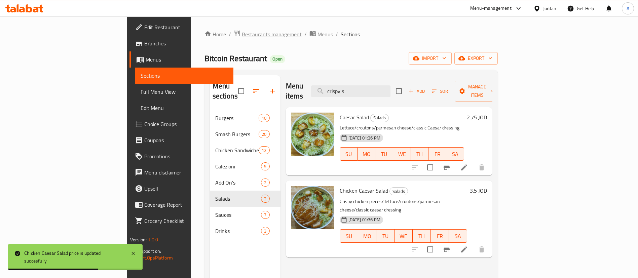
drag, startPoint x: 208, startPoint y: 28, endPoint x: 208, endPoint y: 32, distance: 4.4
click at [208, 28] on div "Home / Restaurants management / Menus / Sections Bitcoin Restaurant Open import…" at bounding box center [351, 194] width 320 height 356
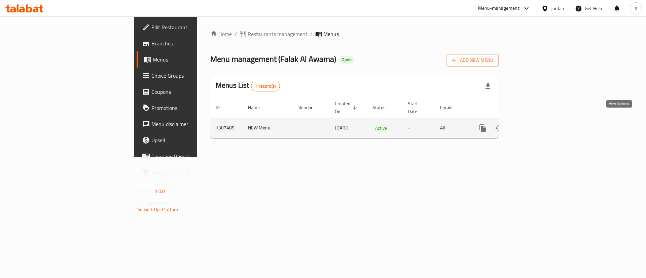
click at [539, 120] on link "enhanced table" at bounding box center [531, 128] width 16 height 16
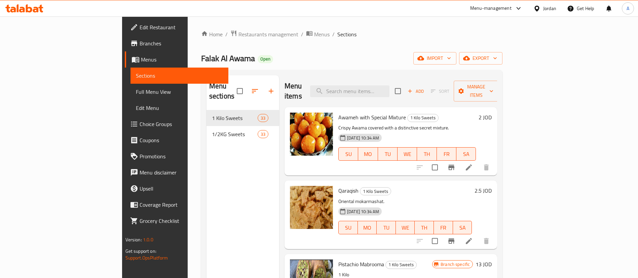
click at [423, 96] on div "Menu items Add Sort Manage items" at bounding box center [391, 91] width 213 height 32
click at [390, 85] on input "search" at bounding box center [349, 91] width 79 height 12
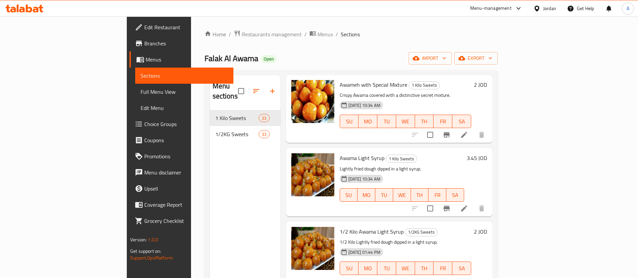
scroll to position [50, 0]
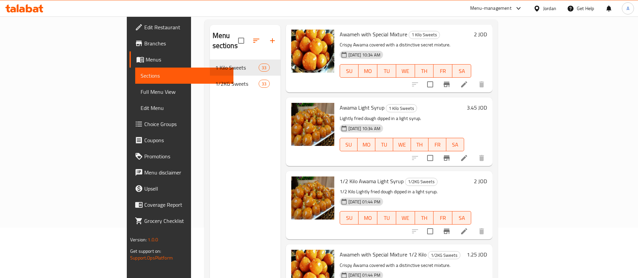
type input "awam"
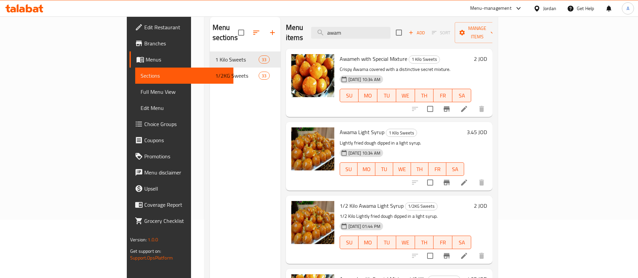
scroll to position [44, 0]
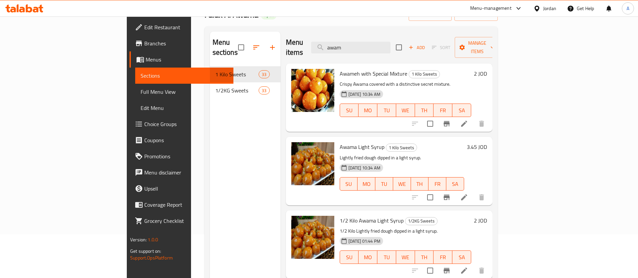
click at [474, 191] on li at bounding box center [464, 197] width 19 height 12
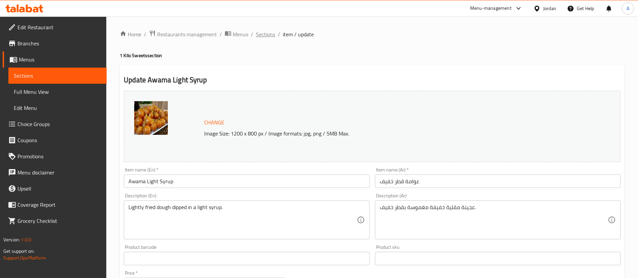
click at [270, 35] on span "Sections" at bounding box center [265, 34] width 19 height 8
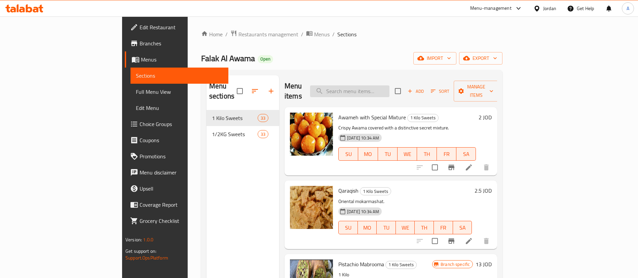
click at [381, 85] on input "search" at bounding box center [349, 91] width 79 height 12
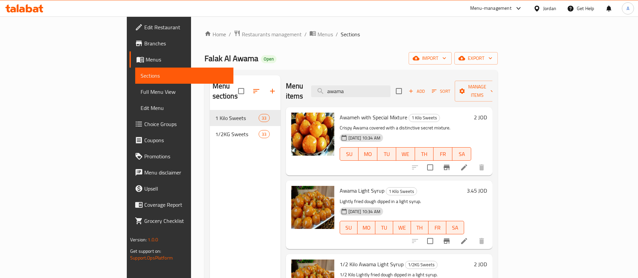
type input "awama"
drag, startPoint x: 608, startPoint y: 181, endPoint x: 597, endPoint y: 181, distance: 10.8
click at [490, 183] on div "Awama Light Syrup 1 Kilo Sweets Lightly fried dough dipped in a light syrup. 31…" at bounding box center [413, 214] width 153 height 63
click at [487, 186] on h6 "3.45 JOD" at bounding box center [477, 190] width 20 height 9
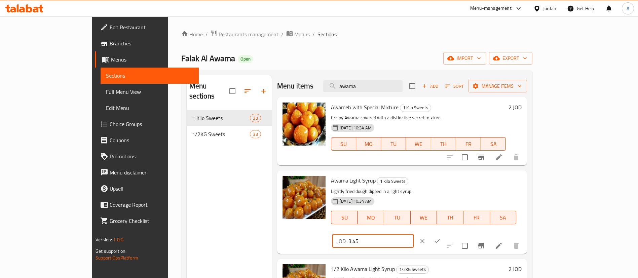
drag, startPoint x: 548, startPoint y: 184, endPoint x: 469, endPoint y: 183, distance: 78.4
click at [469, 183] on div "Awama Light Syrup 1 Kilo Sweets Lightly fried dough dipped in a light syrup. 31…" at bounding box center [426, 212] width 196 height 78
click at [451, 189] on div "Awama Light Syrup 1 Kilo Sweets Lightly fried dough dipped in a light syrup. 31…" at bounding box center [426, 212] width 196 height 78
type input "3"
drag, startPoint x: 594, startPoint y: 186, endPoint x: 579, endPoint y: 152, distance: 37.2
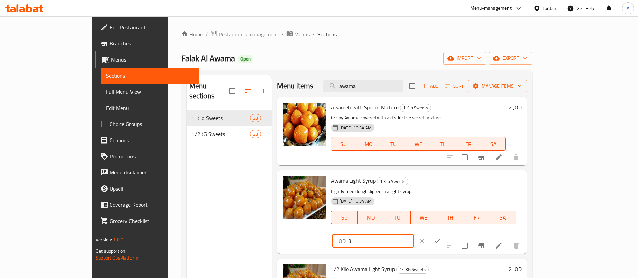
click at [441, 238] on icon "ok" at bounding box center [437, 241] width 7 height 7
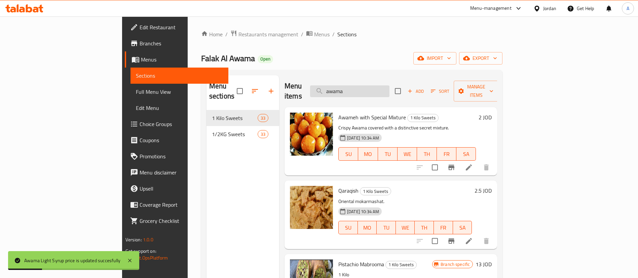
drag, startPoint x: 384, startPoint y: 84, endPoint x: 400, endPoint y: 88, distance: 16.6
click at [387, 87] on input "awama" at bounding box center [349, 91] width 79 height 12
click at [390, 88] on input "awam" at bounding box center [349, 91] width 79 height 12
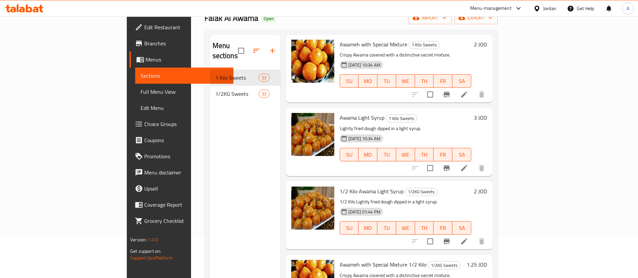
scroll to position [94, 0]
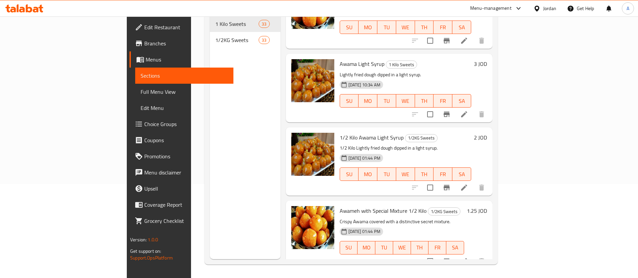
type input "awam"
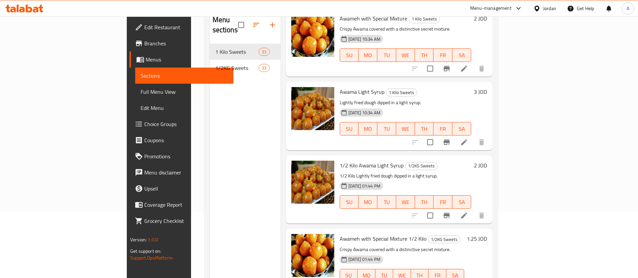
scroll to position [0, 0]
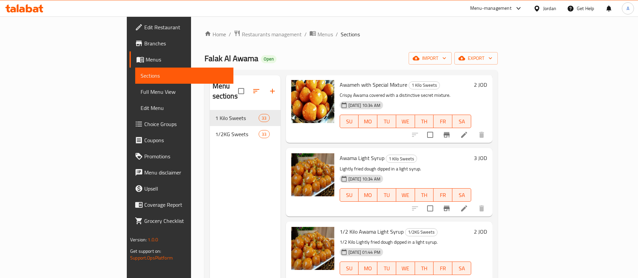
click at [38, 10] on icon at bounding box center [36, 10] width 6 height 6
